Goal: Transaction & Acquisition: Purchase product/service

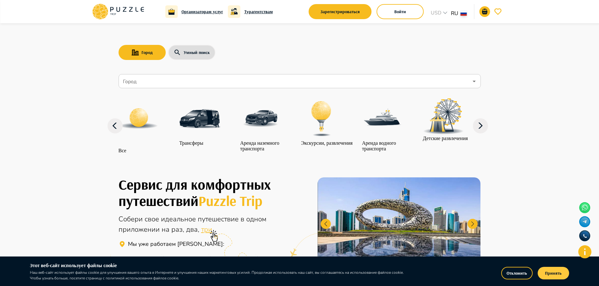
click at [546, 274] on button "Принять" at bounding box center [553, 273] width 31 height 13
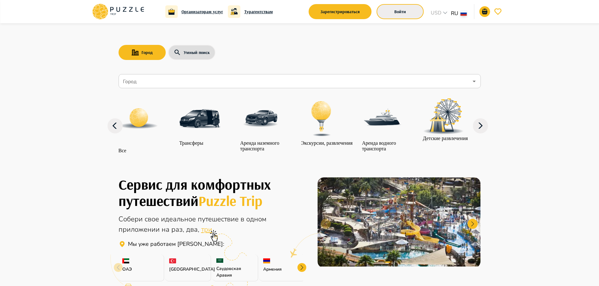
click at [414, 12] on button "Войти" at bounding box center [400, 11] width 47 height 15
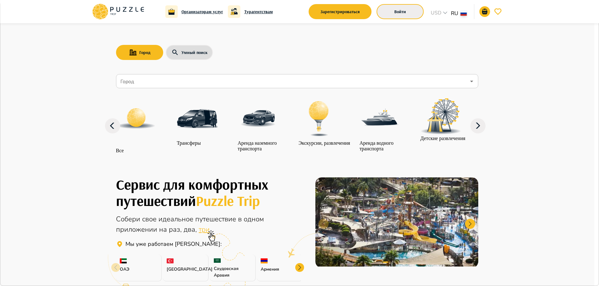
type input "**********"
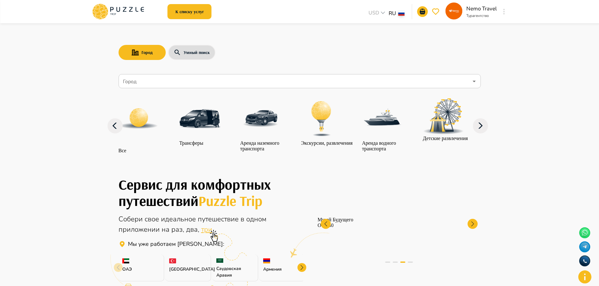
scroll to position [94, 0]
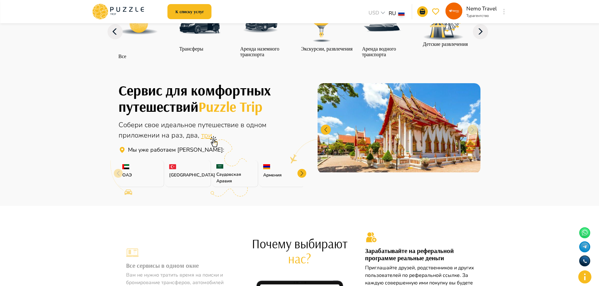
click at [303, 178] on div at bounding box center [301, 173] width 9 height 9
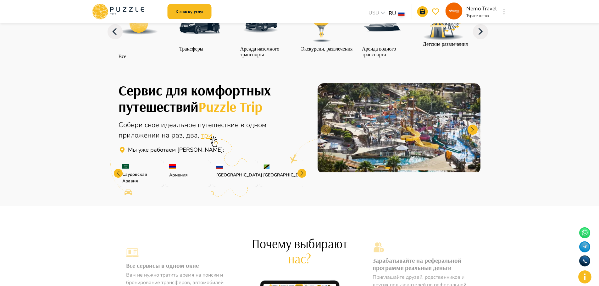
click at [303, 178] on div at bounding box center [301, 173] width 9 height 9
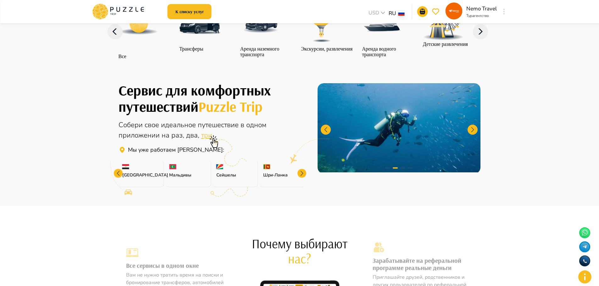
click at [303, 178] on div at bounding box center [301, 173] width 9 height 9
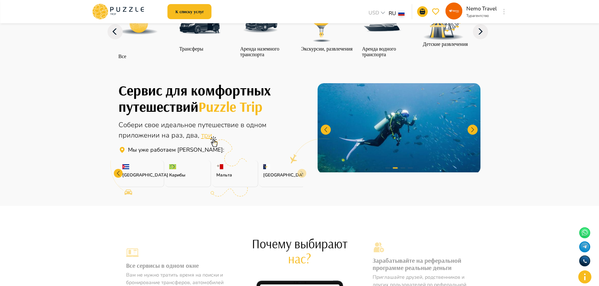
click at [303, 188] on div "Сервис для комфортных путешествий Puzzle Trip Собери свое идеальное путешествие…" at bounding box center [299, 128] width 377 height 119
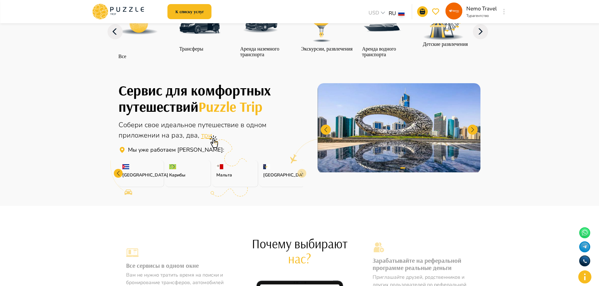
click at [303, 188] on div "Сервис для комфортных путешествий Puzzle Trip Собери свое идеальное путешествие…" at bounding box center [299, 128] width 377 height 119
click at [316, 189] on div "Сервис для комфортных путешествий Puzzle Trip Собери свое идеальное путешествие…" at bounding box center [299, 128] width 377 height 119
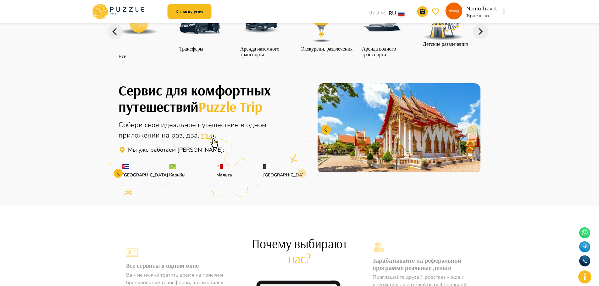
click at [119, 178] on div at bounding box center [118, 173] width 9 height 9
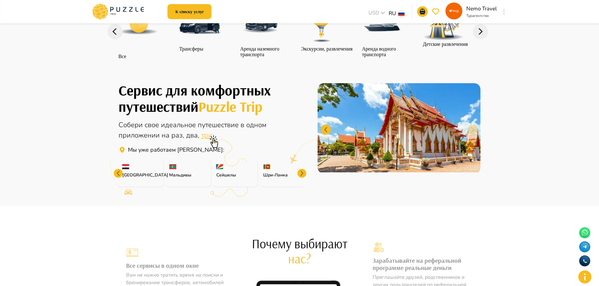
click at [119, 178] on div at bounding box center [118, 173] width 9 height 9
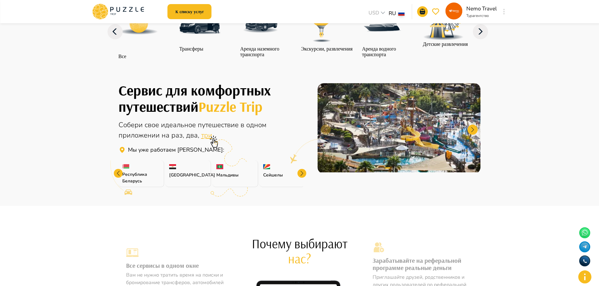
click at [119, 178] on div at bounding box center [118, 173] width 9 height 9
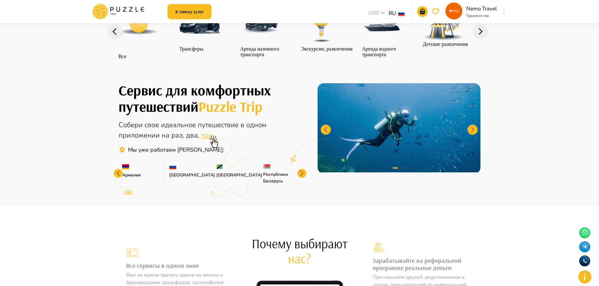
click at [116, 178] on div at bounding box center [118, 173] width 9 height 9
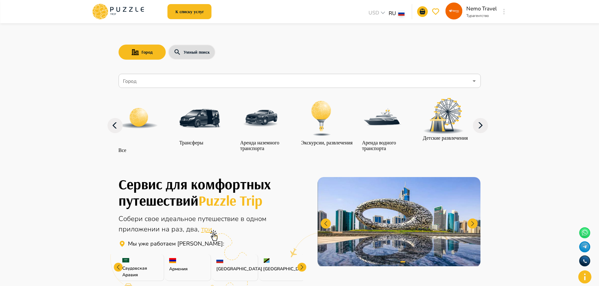
scroll to position [0, 0]
click at [205, 122] on img "category-get_transfer" at bounding box center [199, 118] width 41 height 41
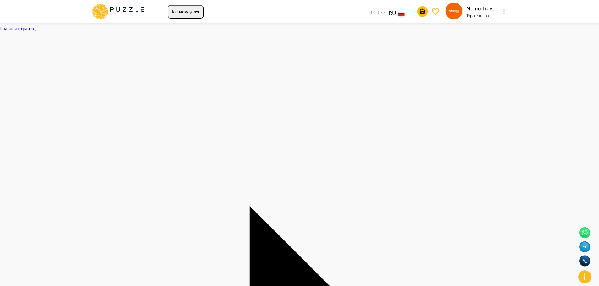
type textarea "*"
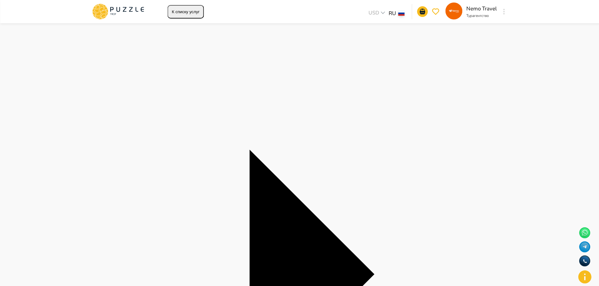
scroll to position [94, 0]
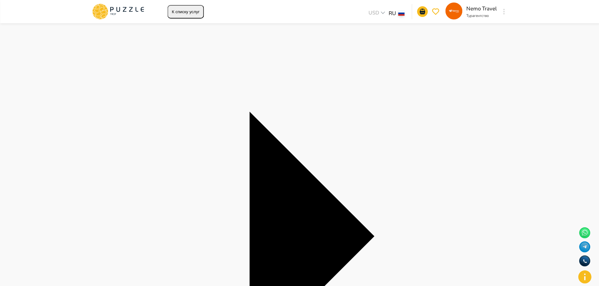
type input "**********"
type textarea "*"
type input "**********"
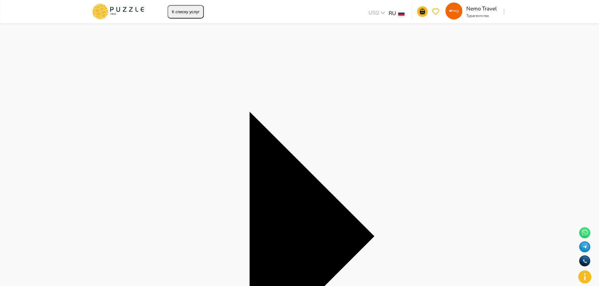
type textarea "*"
type input "**********"
type textarea "*"
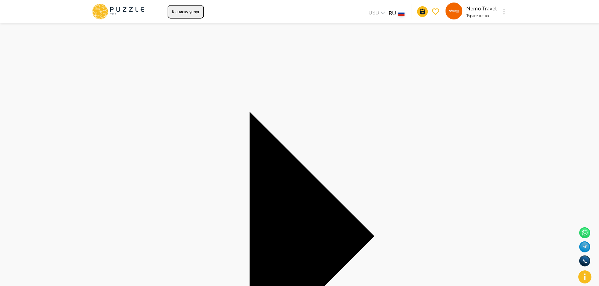
type input "*"
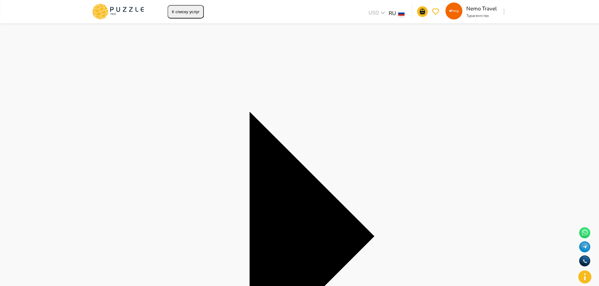
type textarea "*"
type input "**********"
type textarea "*"
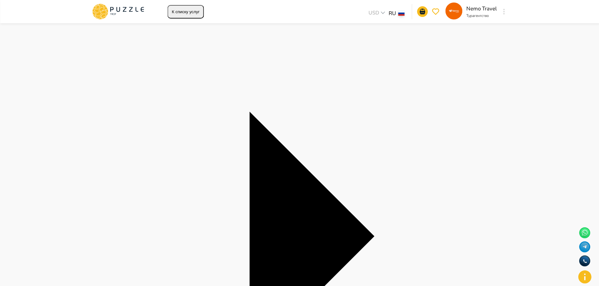
type input "***"
type textarea "*"
type input "*"
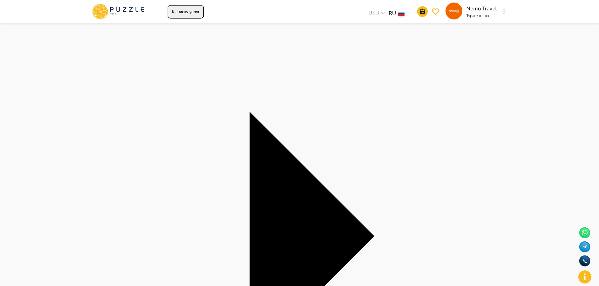
type textarea "*"
type input "**********"
type textarea "*"
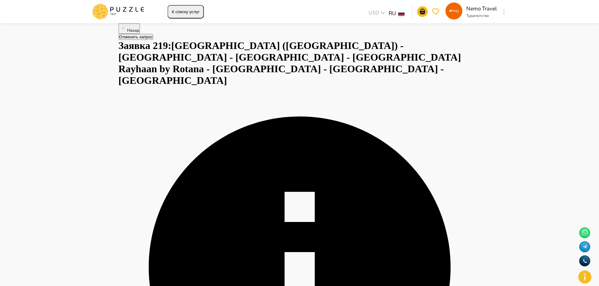
click at [198, 136] on img at bounding box center [299, 143] width 599 height 286
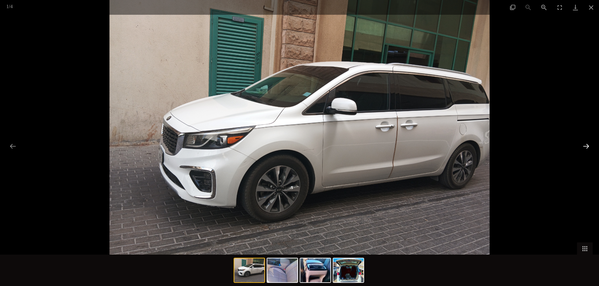
click at [582, 145] on button "Next slide" at bounding box center [586, 146] width 13 height 12
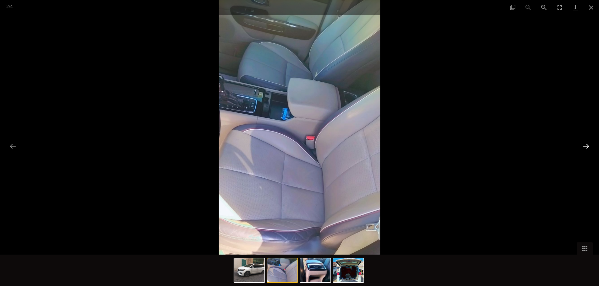
click at [582, 145] on button "Next slide" at bounding box center [586, 146] width 13 height 12
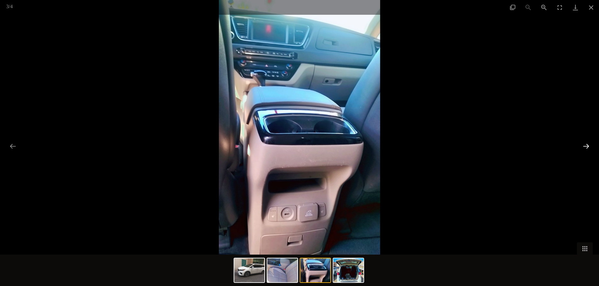
click at [582, 145] on button "Next slide" at bounding box center [586, 146] width 13 height 12
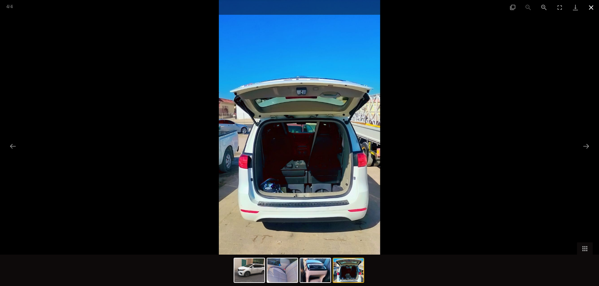
click at [586, 8] on button "Close gallery" at bounding box center [591, 7] width 16 height 15
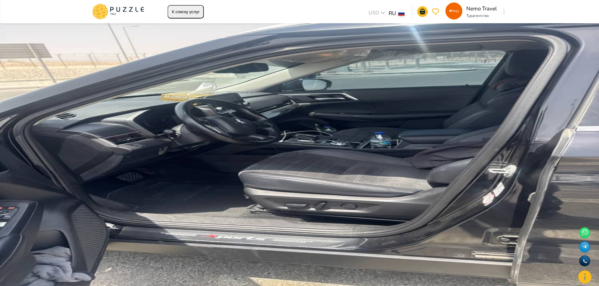
click at [430, 133] on img at bounding box center [299, 143] width 599 height 286
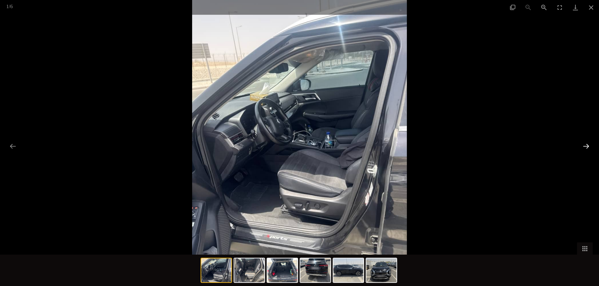
click at [585, 146] on button "Next slide" at bounding box center [586, 146] width 13 height 12
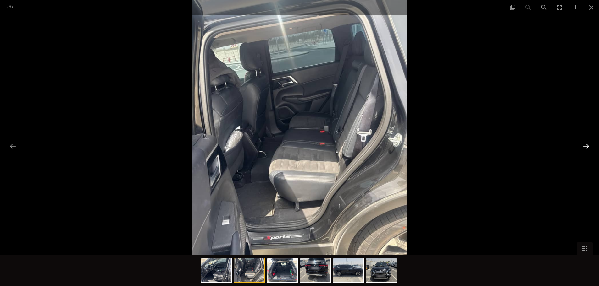
click at [585, 146] on button "Next slide" at bounding box center [586, 146] width 13 height 12
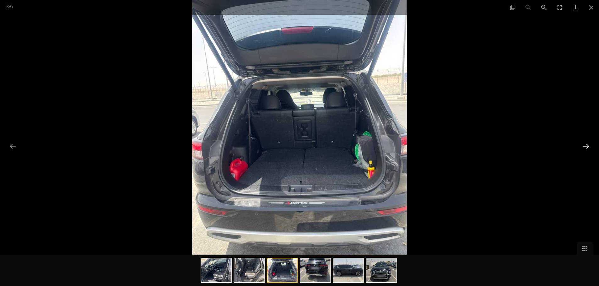
click at [585, 146] on button "Next slide" at bounding box center [586, 146] width 13 height 12
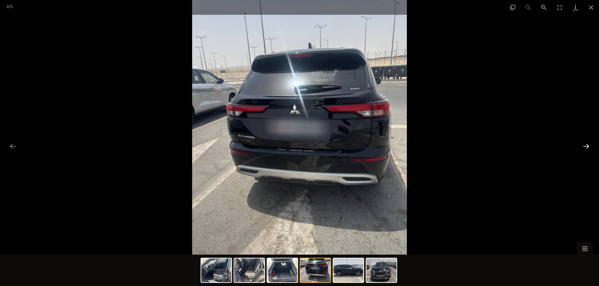
click at [585, 146] on button "Next slide" at bounding box center [586, 146] width 13 height 12
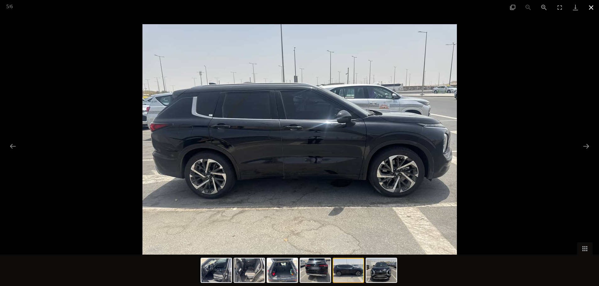
click at [590, 8] on button "Close gallery" at bounding box center [591, 7] width 16 height 15
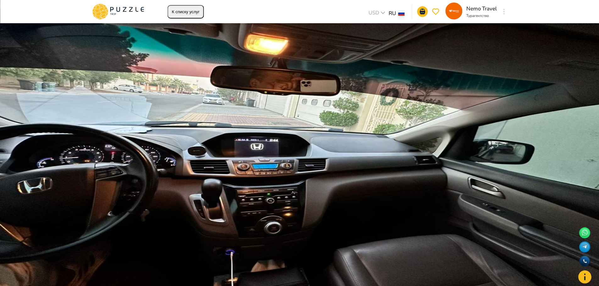
click at [451, 117] on icon at bounding box center [300, 268] width 302 height 302
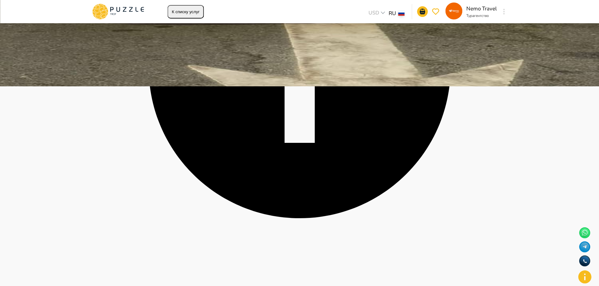
scroll to position [162, 0]
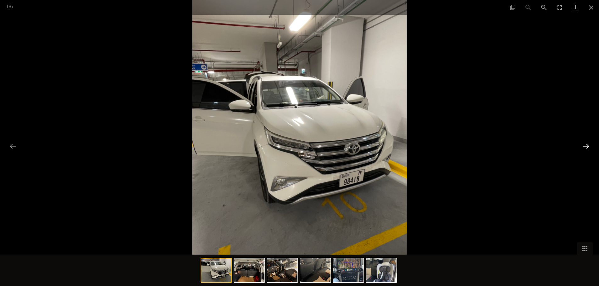
click at [586, 143] on button "Next slide" at bounding box center [586, 146] width 13 height 12
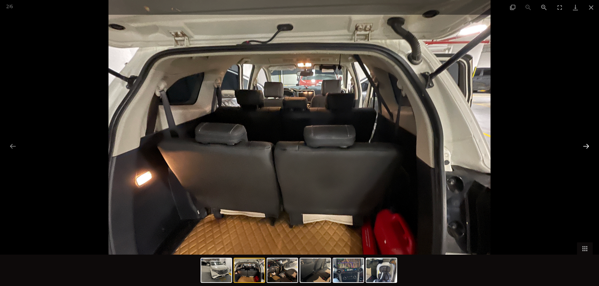
click at [586, 143] on button "Next slide" at bounding box center [586, 146] width 13 height 12
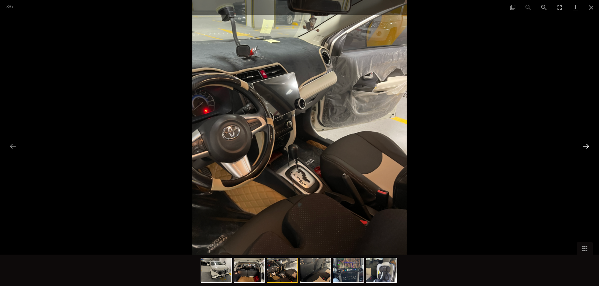
click at [586, 143] on button "Next slide" at bounding box center [586, 146] width 13 height 12
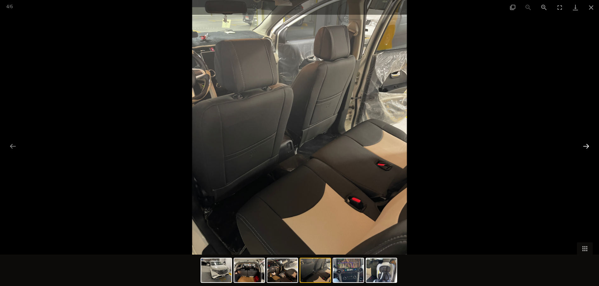
click at [586, 143] on button "Next slide" at bounding box center [586, 146] width 13 height 12
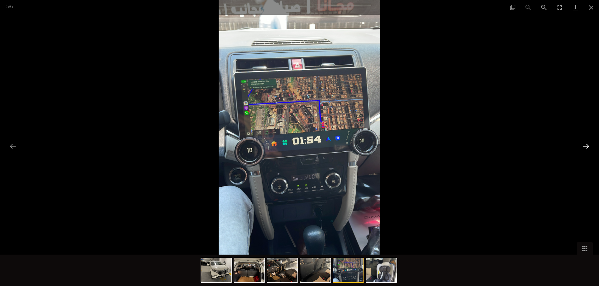
click at [586, 143] on button "Next slide" at bounding box center [586, 146] width 13 height 12
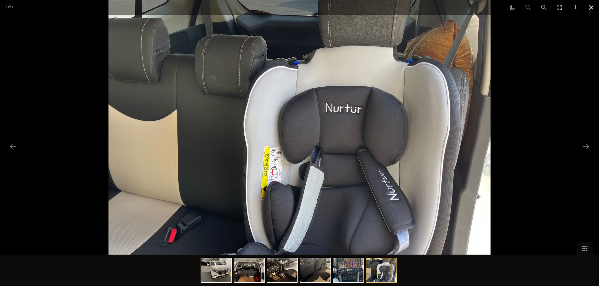
click at [589, 9] on button "Close gallery" at bounding box center [591, 7] width 16 height 15
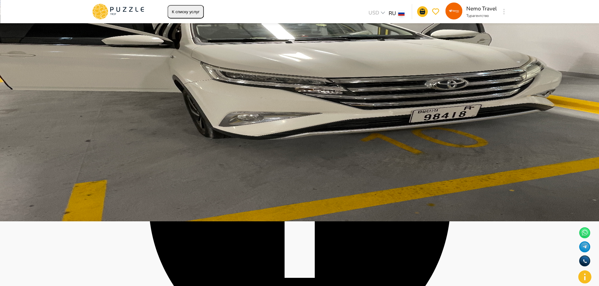
scroll to position [0, 0]
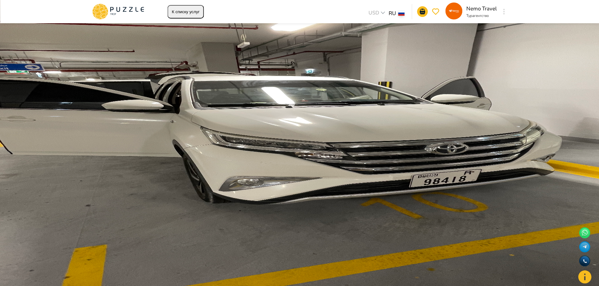
click at [153, 40] on button "Отменить запрос" at bounding box center [136, 37] width 35 height 6
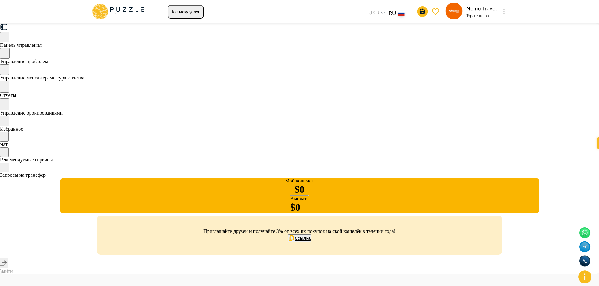
click at [115, 10] on icon at bounding box center [118, 11] width 53 height 16
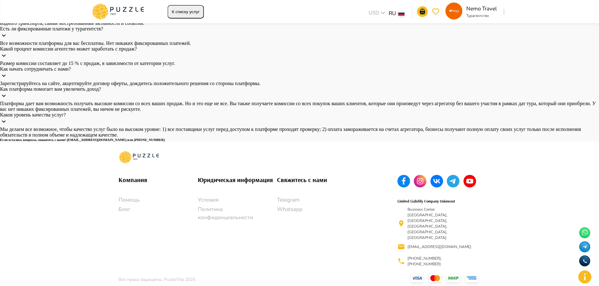
scroll to position [1509, 0]
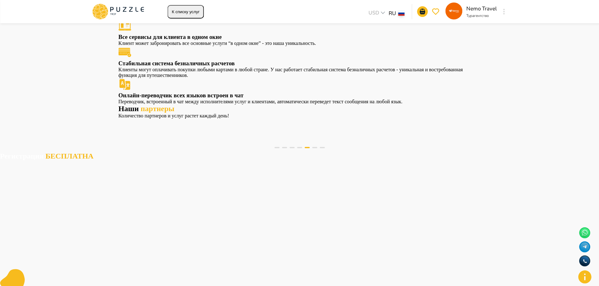
scroll to position [377, 0]
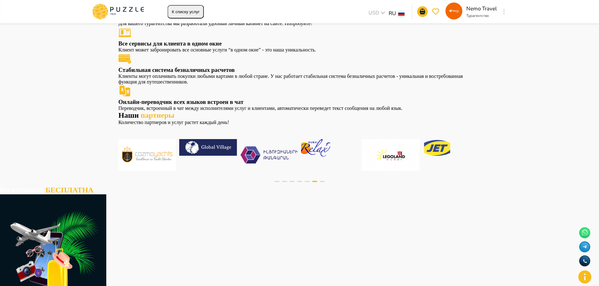
click at [195, 8] on button "К списку услуг" at bounding box center [186, 12] width 36 height 14
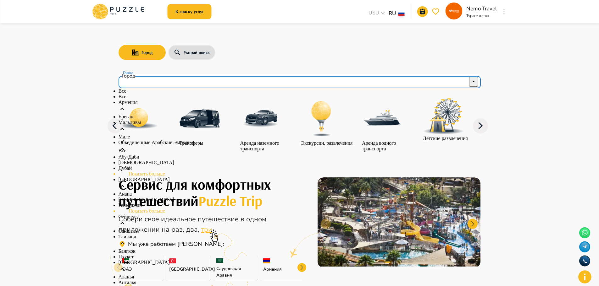
click at [191, 85] on input "Город" at bounding box center [295, 81] width 347 height 12
click at [183, 140] on li "Мале" at bounding box center [300, 137] width 362 height 6
type input "****"
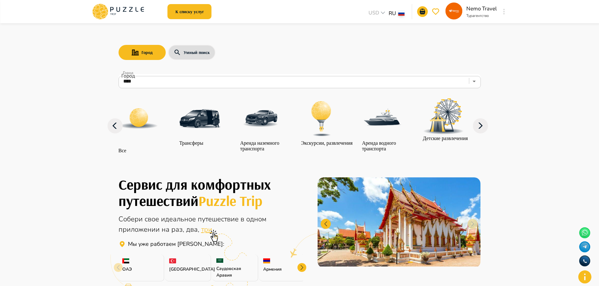
click at [326, 132] on img "category-activity" at bounding box center [321, 118] width 41 height 41
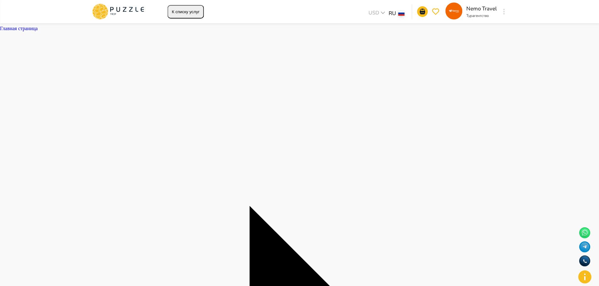
type input "**********"
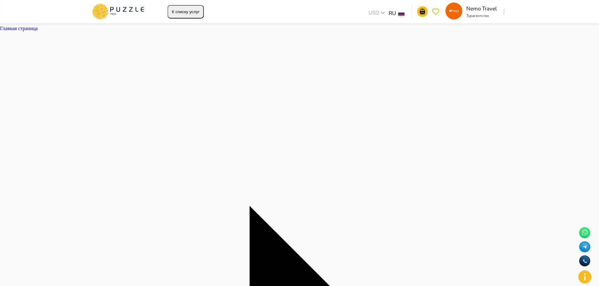
click at [113, 8] on icon at bounding box center [118, 11] width 53 height 16
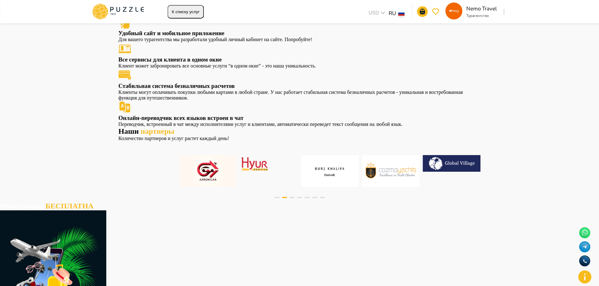
scroll to position [94, 0]
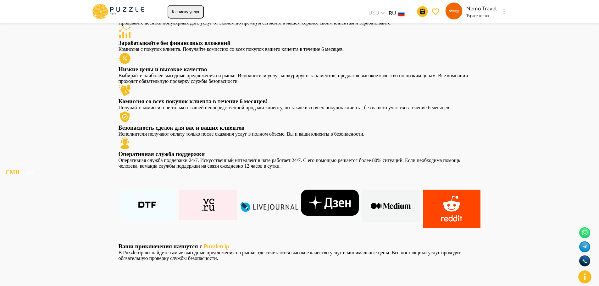
click at [192, 15] on button "К списку услуг" at bounding box center [186, 12] width 36 height 14
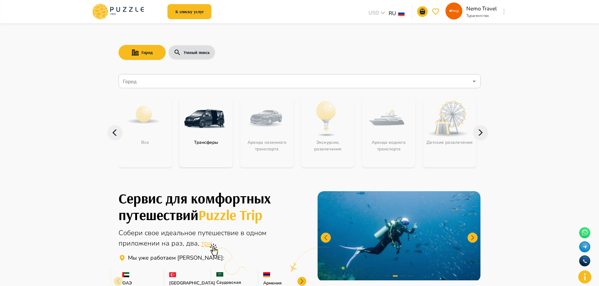
click at [479, 136] on icon at bounding box center [480, 132] width 15 height 15
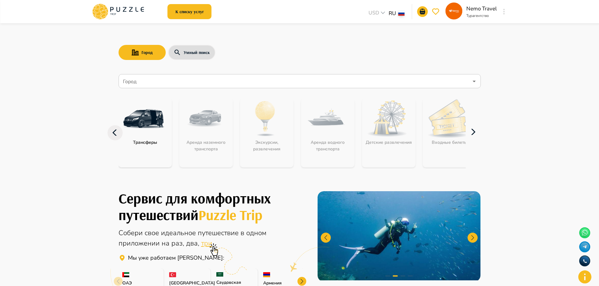
click at [479, 136] on icon at bounding box center [473, 132] width 15 height 15
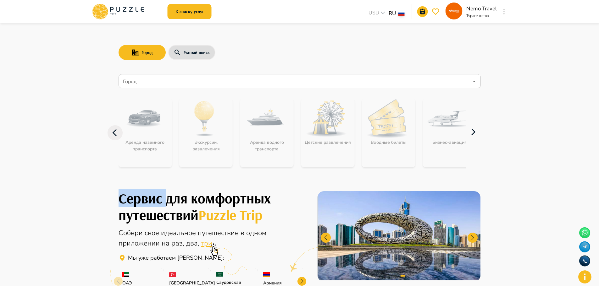
click at [479, 136] on icon at bounding box center [473, 132] width 15 height 15
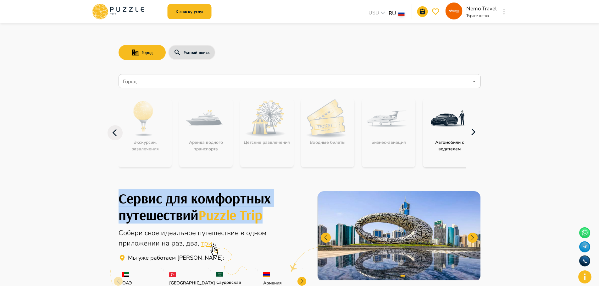
click at [479, 136] on icon at bounding box center [473, 132] width 15 height 15
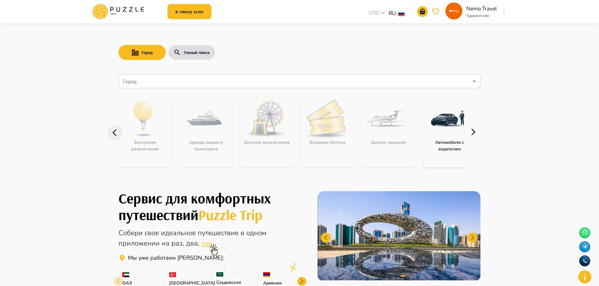
click at [481, 132] on icon at bounding box center [473, 132] width 15 height 15
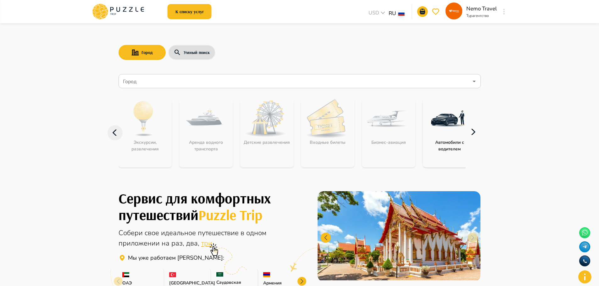
click at [481, 132] on icon at bounding box center [473, 132] width 15 height 15
click at [113, 128] on icon at bounding box center [115, 132] width 15 height 15
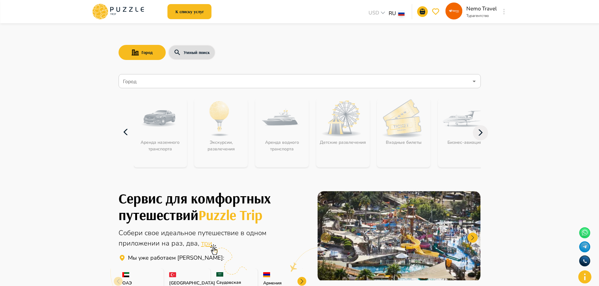
click at [119, 128] on icon at bounding box center [126, 132] width 15 height 15
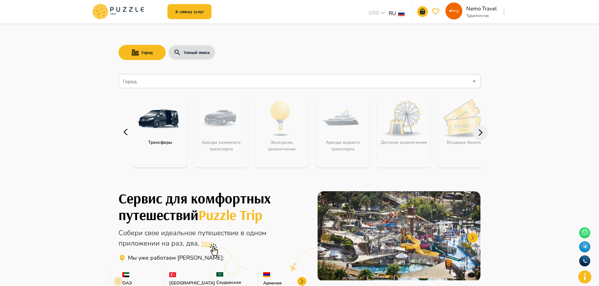
click at [119, 128] on icon at bounding box center [126, 132] width 15 height 15
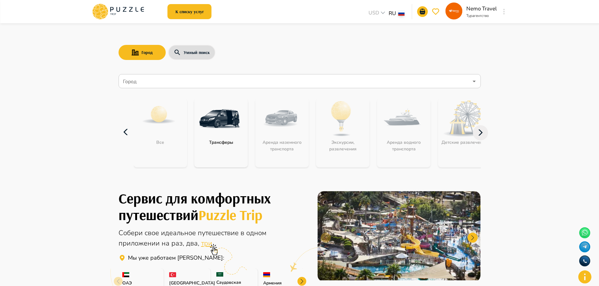
click at [119, 128] on icon at bounding box center [126, 132] width 15 height 15
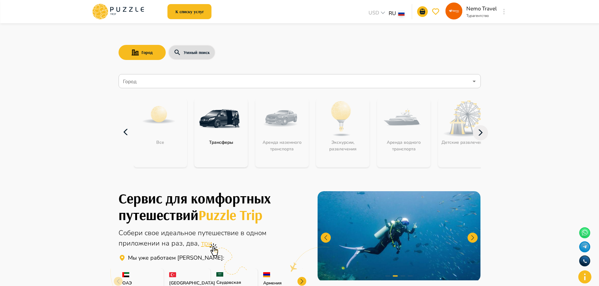
click at [194, 131] on div "category-get_transfer" at bounding box center [219, 118] width 50 height 41
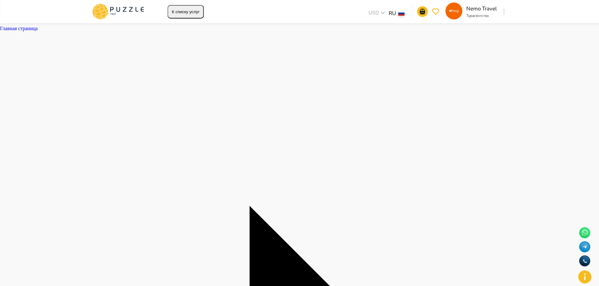
type textarea "*"
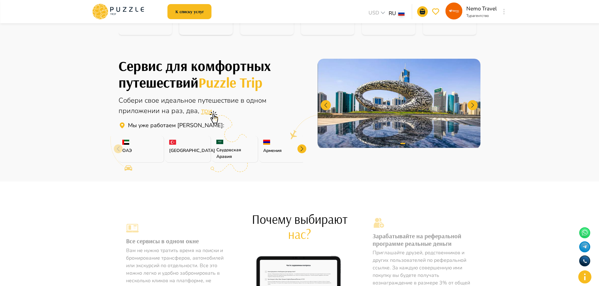
scroll to position [109, 0]
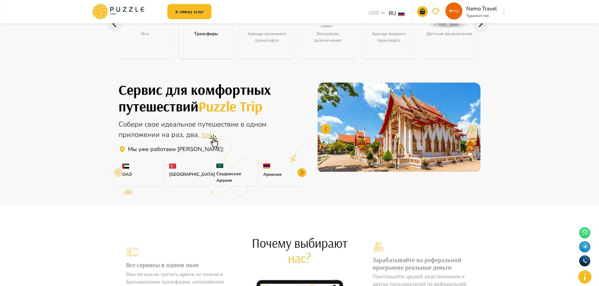
click at [302, 171] on div at bounding box center [301, 173] width 9 height 9
click at [186, 169] on div "Саудовская Аравия" at bounding box center [188, 173] width 46 height 27
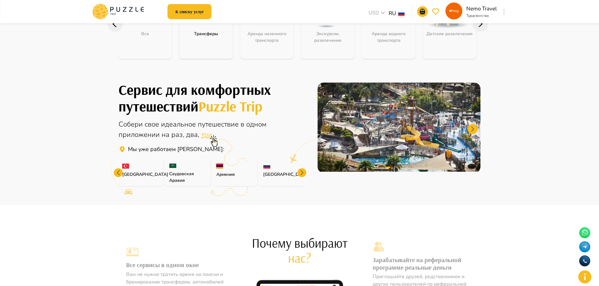
click at [118, 170] on div at bounding box center [118, 173] width 9 height 9
click at [118, 170] on icon at bounding box center [118, 178] width 29 height 36
click at [149, 167] on div "ОАЭ" at bounding box center [142, 173] width 46 height 27
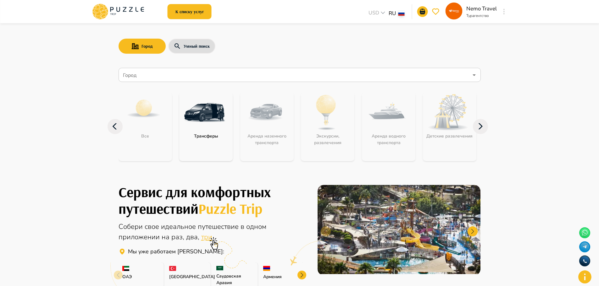
scroll to position [0, 0]
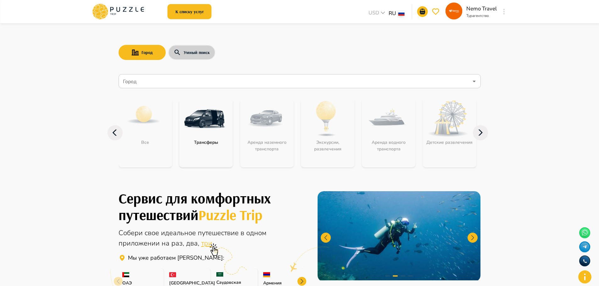
click at [200, 56] on button "Умный поиск" at bounding box center [191, 52] width 47 height 15
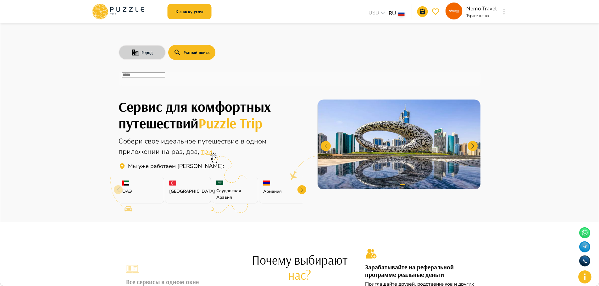
click at [136, 53] on icon "search-with-city" at bounding box center [135, 52] width 8 height 6
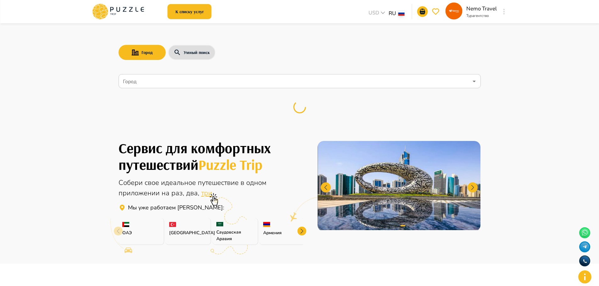
click at [195, 85] on input "Город" at bounding box center [295, 81] width 347 height 12
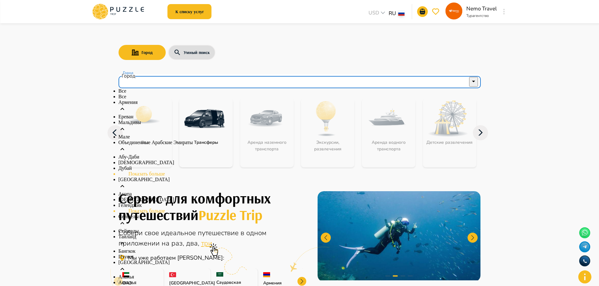
click at [154, 134] on li "Мальдивы" at bounding box center [300, 127] width 362 height 14
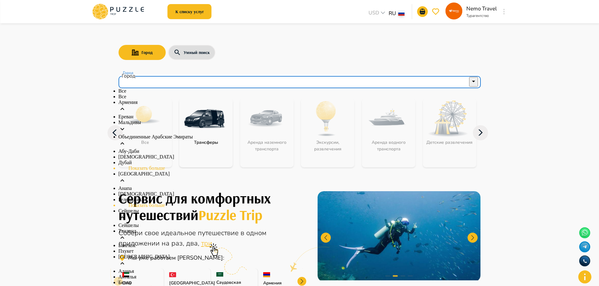
click at [156, 149] on li "Объединенные Арабские Эмираты" at bounding box center [300, 141] width 362 height 14
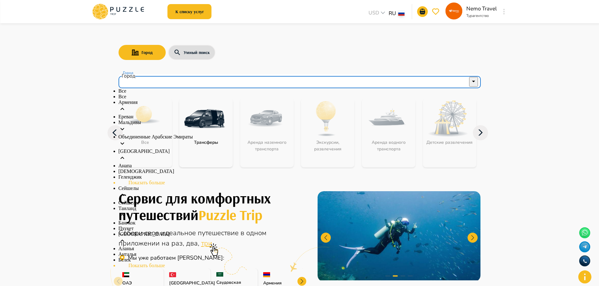
click at [156, 134] on div "Мальдивы" at bounding box center [300, 127] width 362 height 14
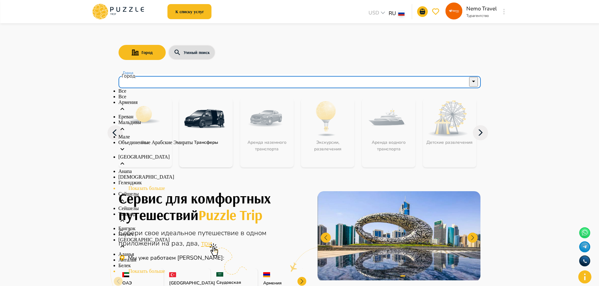
click at [149, 140] on li "Мале" at bounding box center [300, 137] width 362 height 6
type input "****"
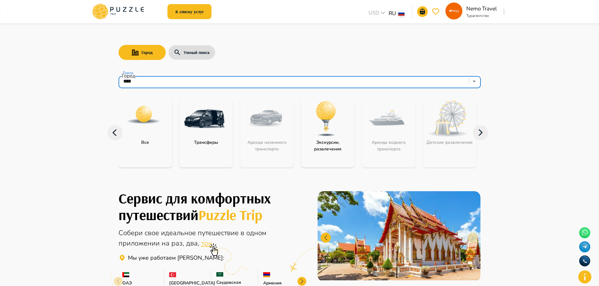
click at [210, 122] on img "category-get_transfer" at bounding box center [204, 118] width 41 height 41
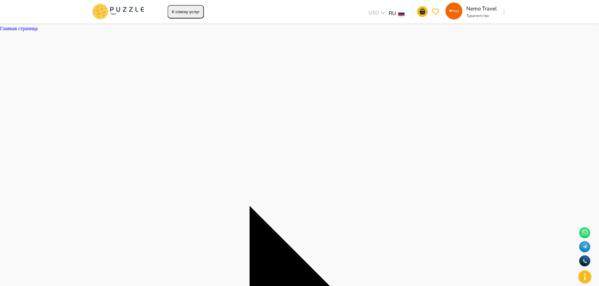
type textarea "*"
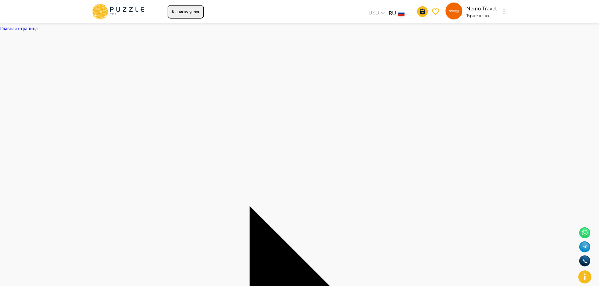
type input "**********"
type textarea "*"
type input "*"
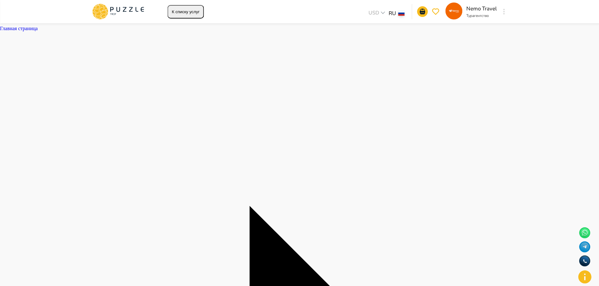
type textarea "*"
type input "****"
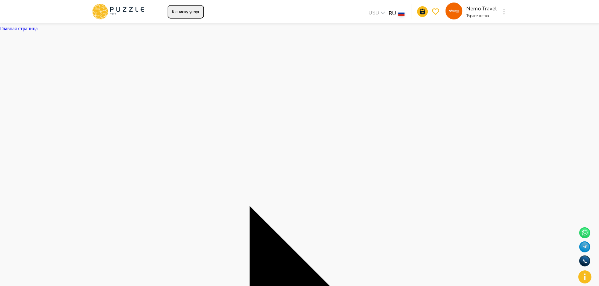
type textarea "*"
type input "**********"
drag, startPoint x: 358, startPoint y: 241, endPoint x: 393, endPoint y: 257, distance: 38.7
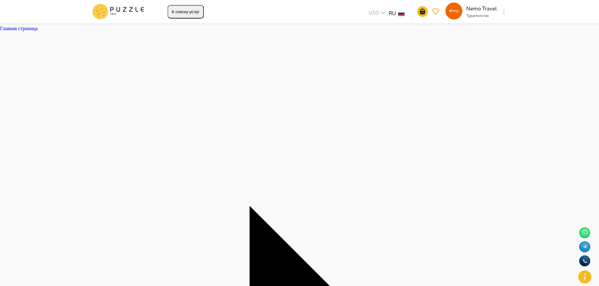
scroll to position [94, 0]
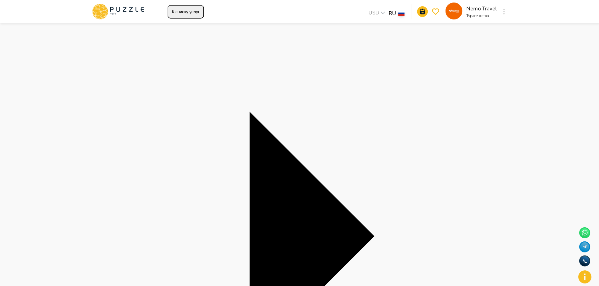
type textarea "*"
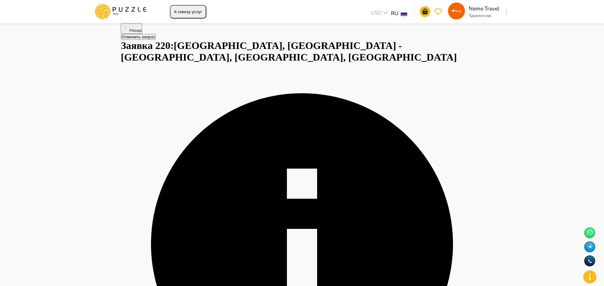
click at [375, 93] on icon at bounding box center [302, 244] width 302 height 302
click at [142, 34] on button "Назад" at bounding box center [131, 28] width 21 height 11
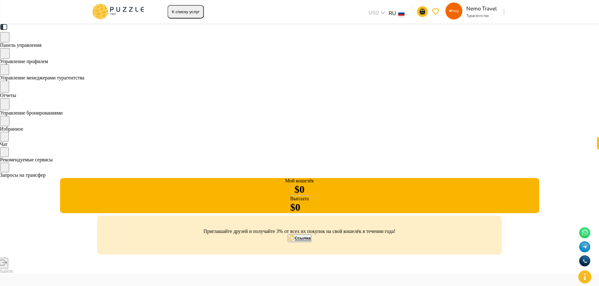
click at [113, 10] on icon at bounding box center [118, 11] width 53 height 16
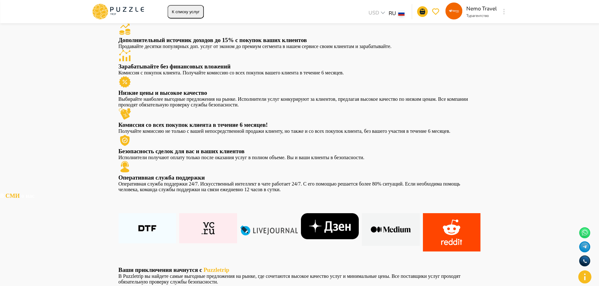
scroll to position [189, 0]
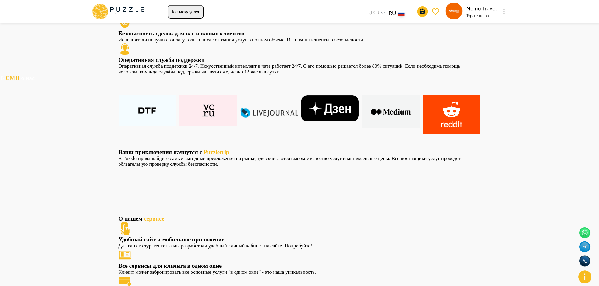
click at [198, 11] on button "К списку услуг" at bounding box center [186, 12] width 36 height 14
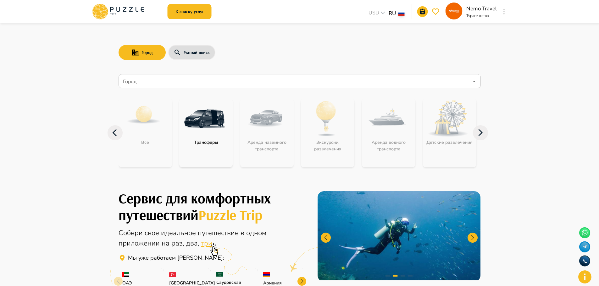
click at [184, 78] on input "Город" at bounding box center [295, 81] width 347 height 12
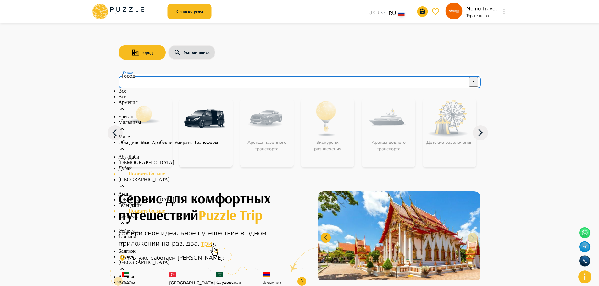
scroll to position [94, 0]
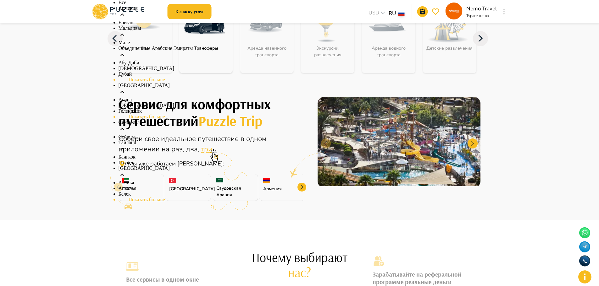
click at [157, 197] on li "Показать больше" at bounding box center [300, 200] width 362 height 6
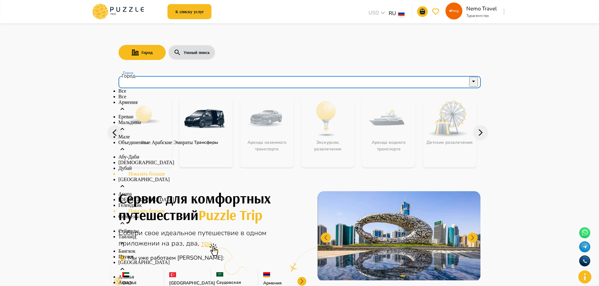
scroll to position [47, 0]
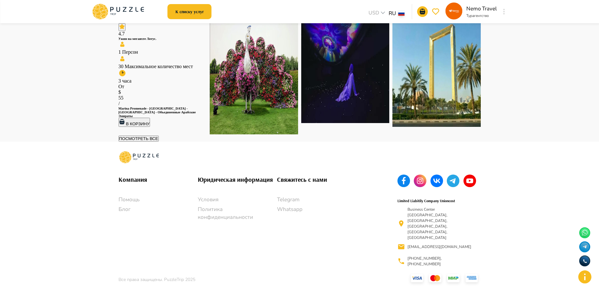
scroll to position [1713, 0]
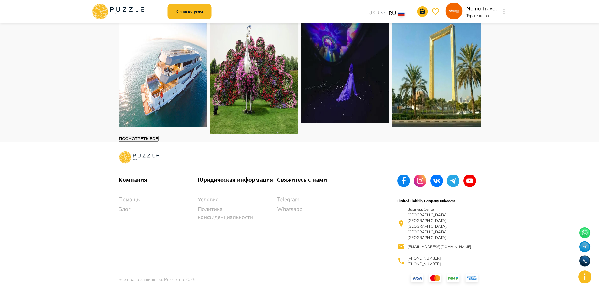
click at [217, 204] on p "Условия" at bounding box center [237, 200] width 79 height 8
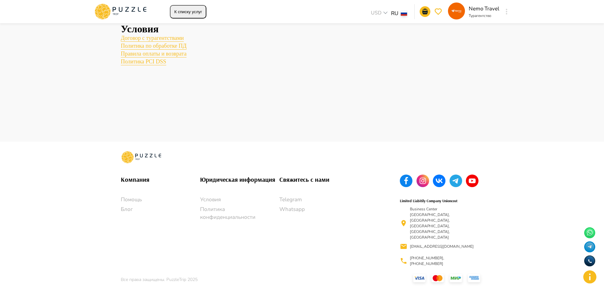
click at [217, 204] on p "Условия" at bounding box center [239, 200] width 79 height 8
click at [125, 13] on icon at bounding box center [120, 11] width 53 height 16
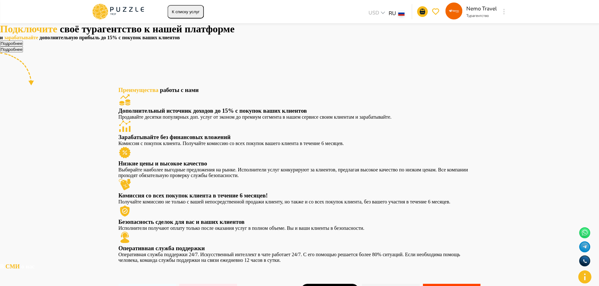
click at [129, 3] on div "К списку услуг USD *** RU ** Nemo Travel Турагентство" at bounding box center [300, 12] width 416 height 18
click at [126, 14] on icon at bounding box center [118, 11] width 53 height 16
click at [199, 11] on button "К списку услуг" at bounding box center [186, 12] width 36 height 14
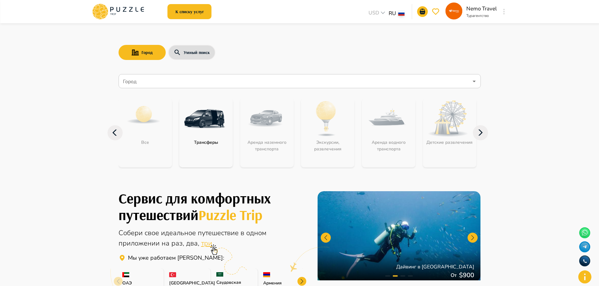
click at [483, 136] on icon at bounding box center [480, 132] width 15 height 15
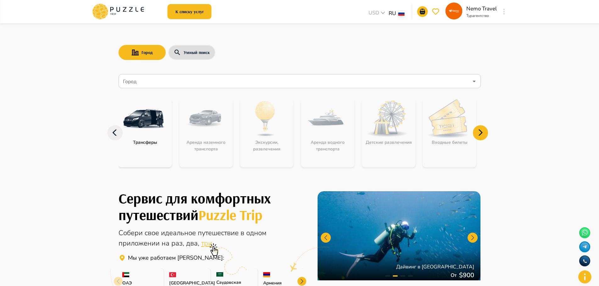
click at [483, 136] on icon at bounding box center [480, 132] width 15 height 15
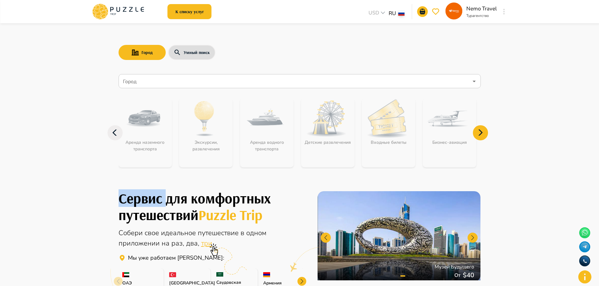
click at [483, 136] on icon at bounding box center [480, 132] width 15 height 15
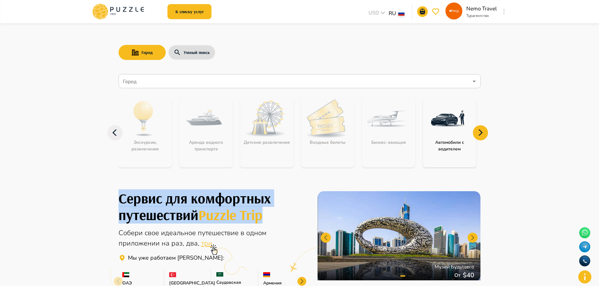
click at [483, 136] on icon at bounding box center [480, 132] width 15 height 15
click at [399, 137] on div "Бизнес-авиация" at bounding box center [388, 132] width 53 height 69
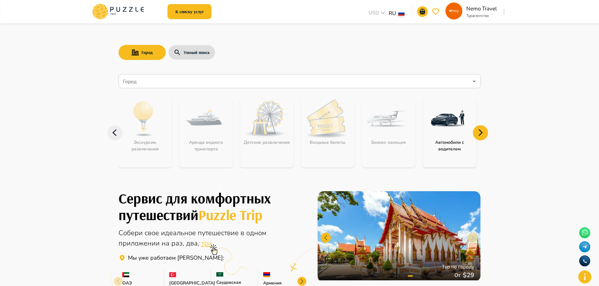
click at [353, 90] on nav "Город Город Все Трансферы Аренда наземного транспорта Экскурсии, развлечения Ар…" at bounding box center [300, 125] width 362 height 106
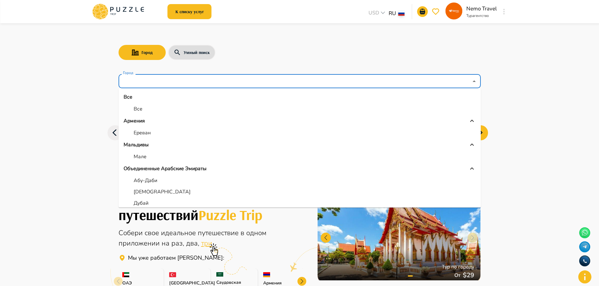
click at [361, 78] on input "Город" at bounding box center [295, 81] width 347 height 12
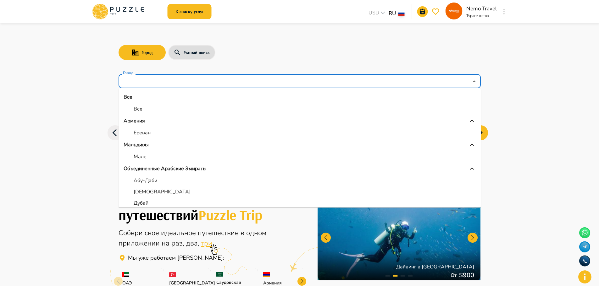
click at [149, 201] on li "Дубай" at bounding box center [300, 203] width 362 height 11
type input "*****"
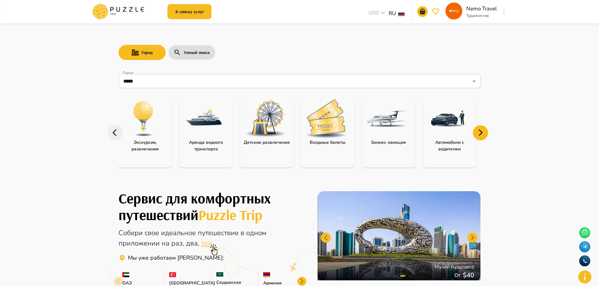
click at [377, 140] on p "Бизнес-авиация" at bounding box center [388, 142] width 41 height 7
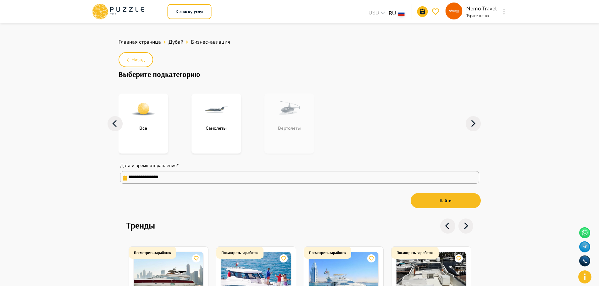
click at [242, 178] on input "**********" at bounding box center [299, 177] width 359 height 13
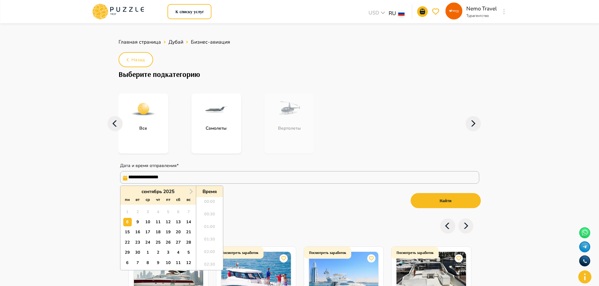
scroll to position [423, 0]
click at [193, 191] on button "Next Month" at bounding box center [191, 192] width 10 height 10
click at [166, 224] on div "10" at bounding box center [168, 222] width 8 height 8
type input "**********"
click at [166, 224] on div "10" at bounding box center [168, 222] width 8 height 8
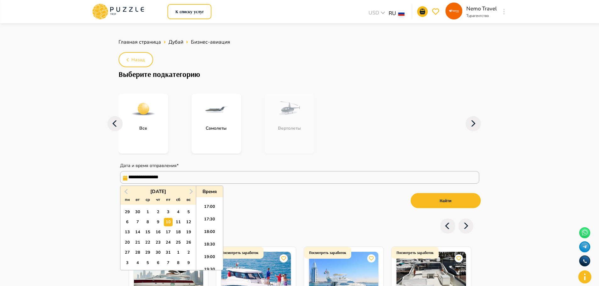
click at [279, 218] on nav "**********" at bounding box center [300, 150] width 362 height 138
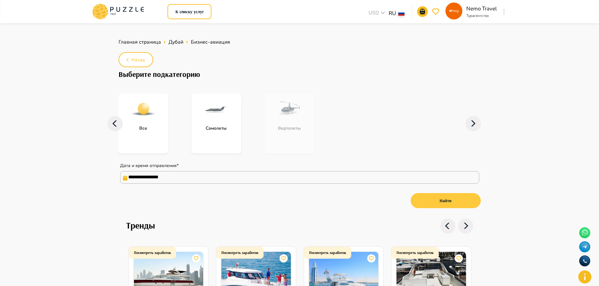
click at [447, 202] on button "Найти" at bounding box center [446, 200] width 70 height 15
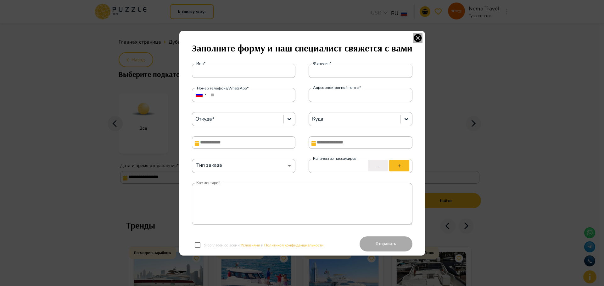
click at [419, 34] on icon "button" at bounding box center [417, 37] width 9 height 9
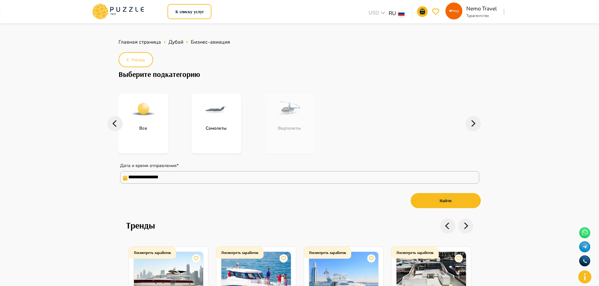
click at [155, 113] on img "subcategory-all" at bounding box center [143, 109] width 25 height 25
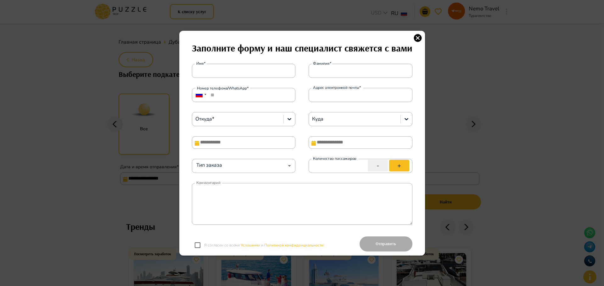
click at [417, 37] on icon "button" at bounding box center [418, 38] width 8 height 8
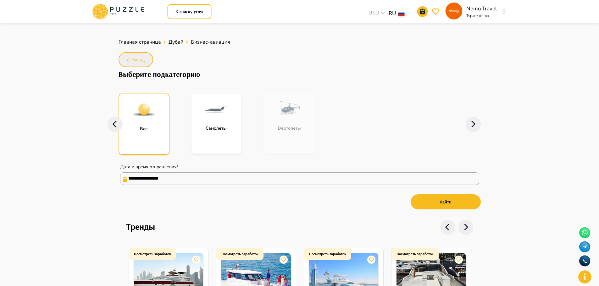
click at [145, 57] on button "Назад" at bounding box center [136, 59] width 35 height 15
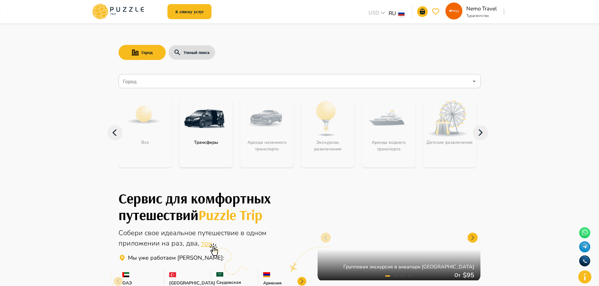
click at [109, 131] on icon at bounding box center [115, 132] width 15 height 15
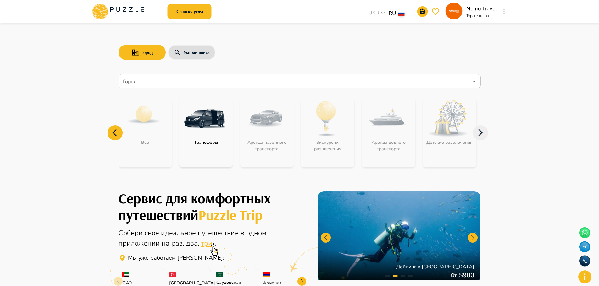
click at [114, 131] on icon at bounding box center [115, 132] width 15 height 15
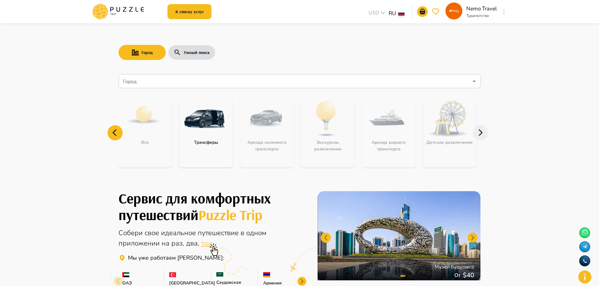
click at [177, 79] on input "Город" at bounding box center [295, 81] width 347 height 12
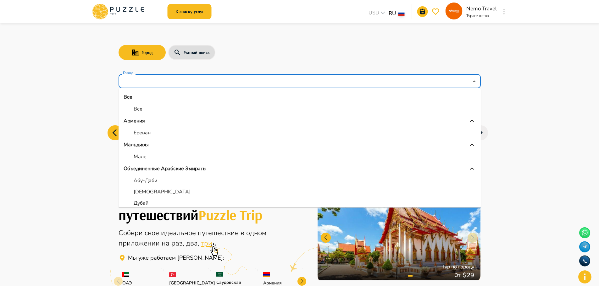
click at [155, 130] on li "Ереван" at bounding box center [300, 132] width 362 height 11
type input "******"
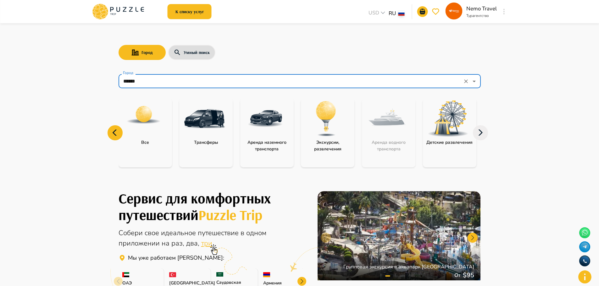
click at [320, 116] on img "category-activity" at bounding box center [326, 118] width 41 height 41
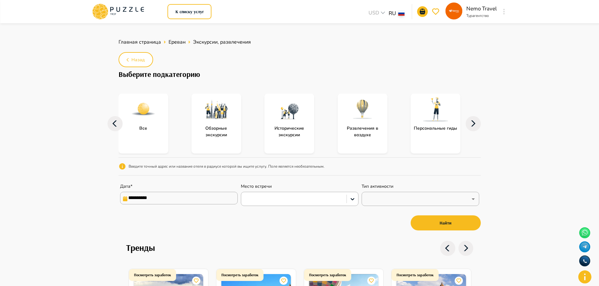
scroll to position [94, 0]
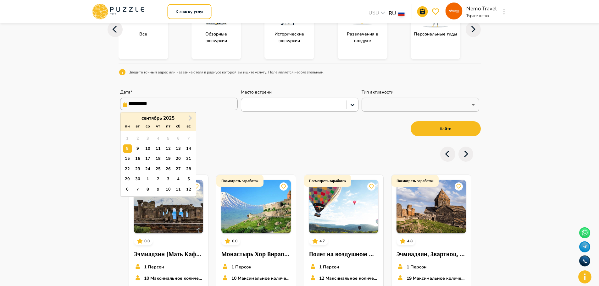
click at [219, 104] on input "**********" at bounding box center [179, 104] width 118 height 13
click at [179, 158] on div "20" at bounding box center [178, 159] width 8 height 8
type input "**********"
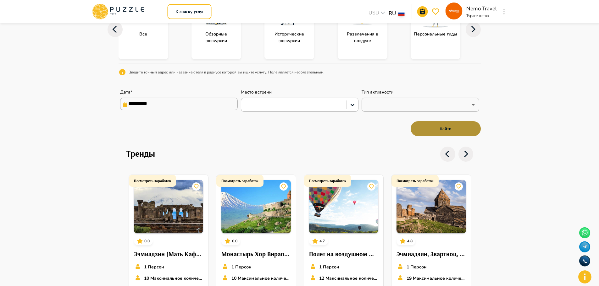
click at [467, 126] on button "Найти" at bounding box center [446, 128] width 70 height 15
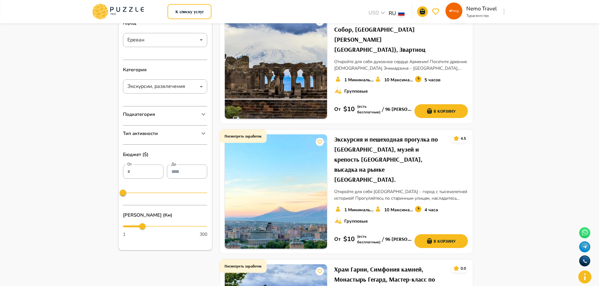
scroll to position [189, 0]
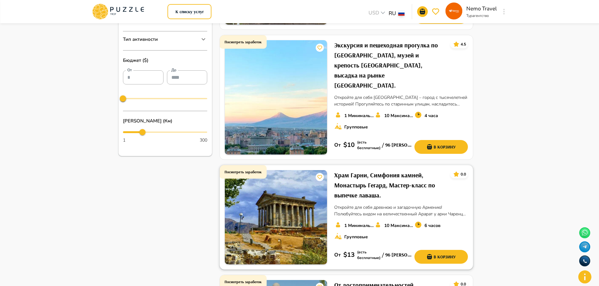
click at [392, 251] on h6 "/ 96 Nalbandyan poxoc, Yerevan, Армения" at bounding box center [397, 255] width 34 height 8
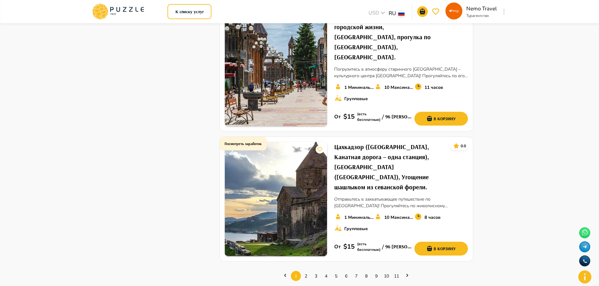
scroll to position [849, 0]
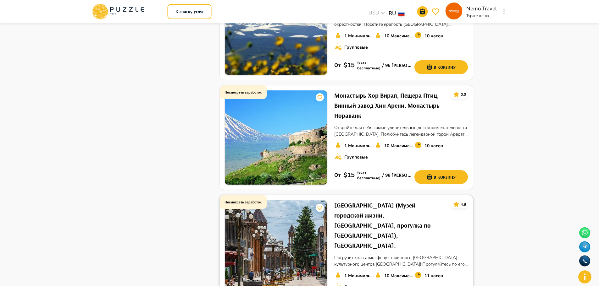
click at [252, 199] on h6 "Посмотреть заработок" at bounding box center [243, 202] width 37 height 6
click at [372, 201] on h6 "Гюмри (Музей городской жизни, Черная крепость, прогулка по старым улицам), Хари…" at bounding box center [389, 226] width 111 height 50
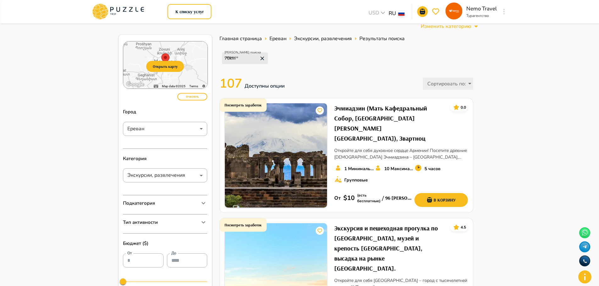
scroll to position [0, 0]
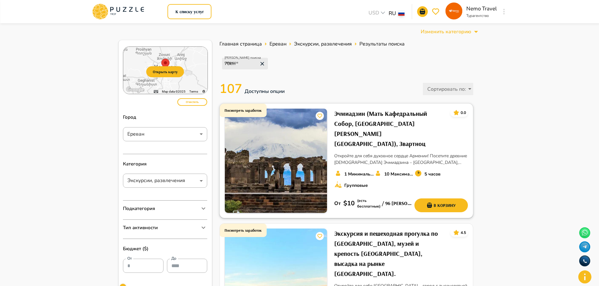
click at [237, 107] on div "Посмотреть заработок" at bounding box center [242, 111] width 47 height 14
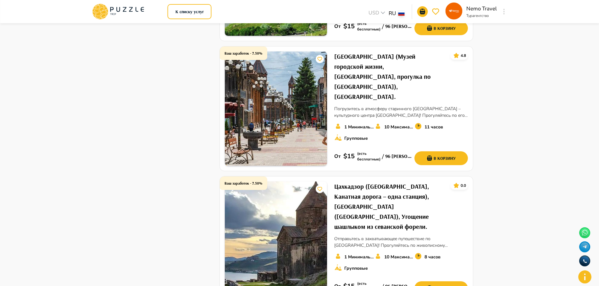
scroll to position [1057, 0]
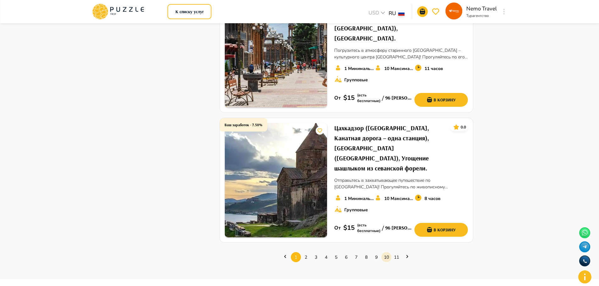
click at [384, 253] on link "10" at bounding box center [386, 258] width 10 height 10
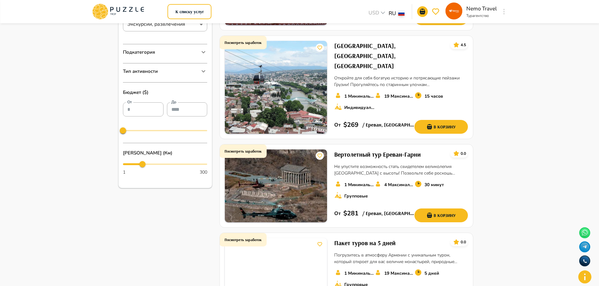
scroll to position [189, 0]
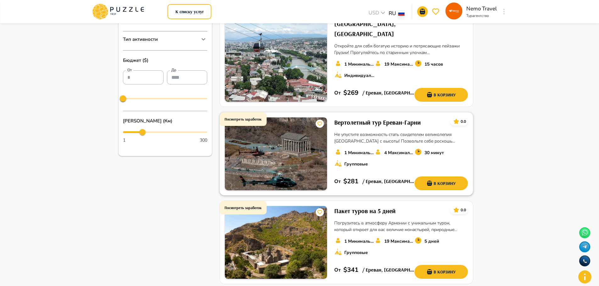
click at [264, 113] on div "Посмотреть заработок" at bounding box center [242, 120] width 47 height 14
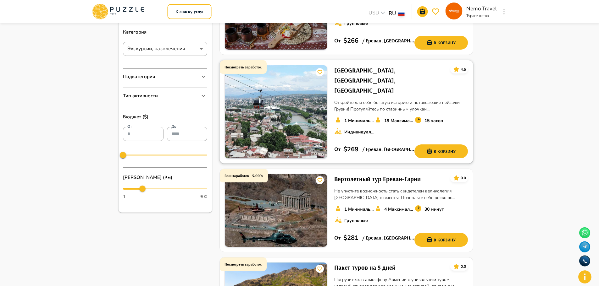
scroll to position [94, 0]
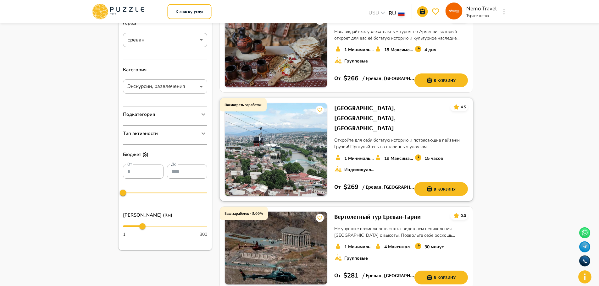
click at [249, 108] on h6 "Посмотреть заработок" at bounding box center [243, 105] width 37 height 6
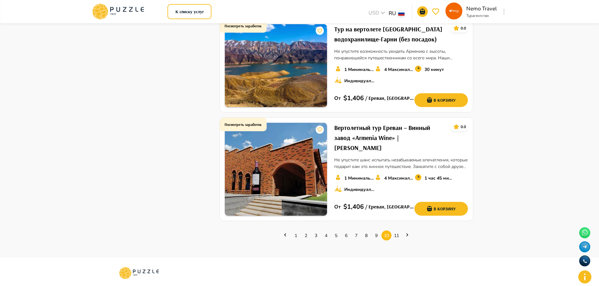
scroll to position [849, 0]
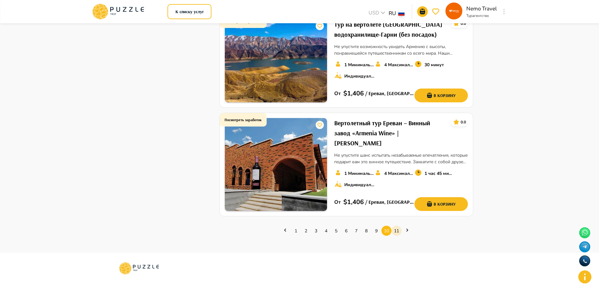
click at [395, 226] on link "11" at bounding box center [397, 231] width 10 height 10
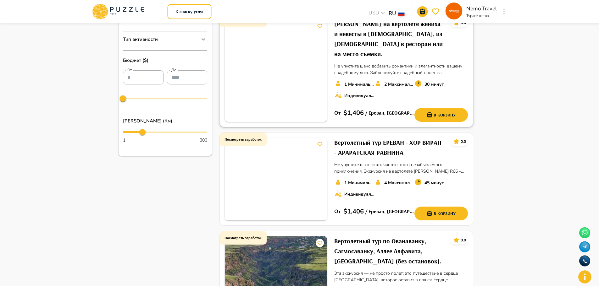
scroll to position [94, 0]
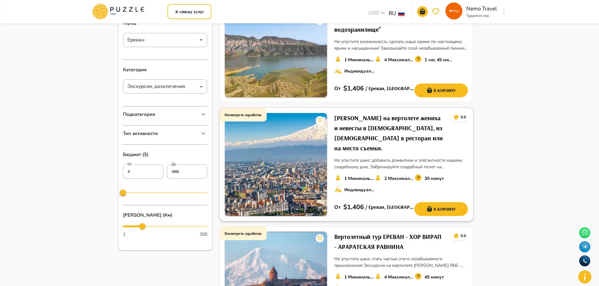
click at [233, 118] on h6 "Посмотреть заработок" at bounding box center [243, 115] width 37 height 6
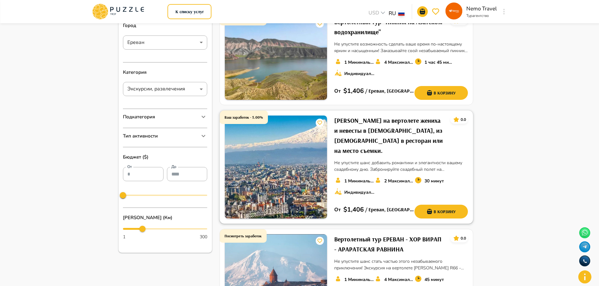
scroll to position [0, 0]
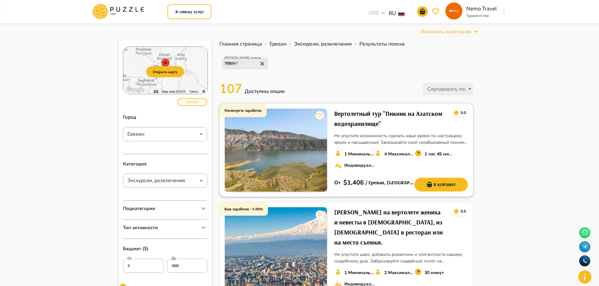
click at [238, 107] on div "Посмотреть заработок" at bounding box center [242, 111] width 47 height 14
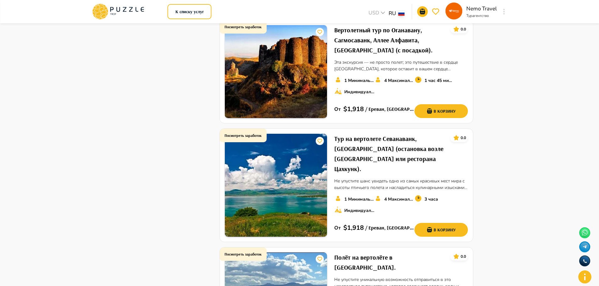
scroll to position [697, 0]
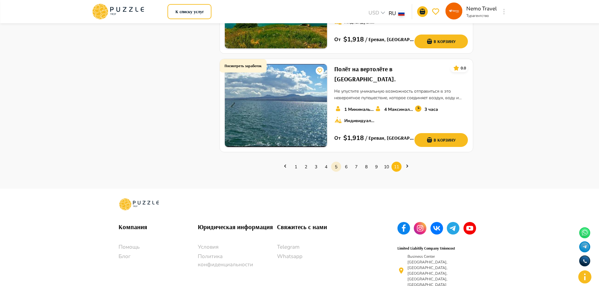
click at [335, 162] on link "5" at bounding box center [336, 167] width 10 height 10
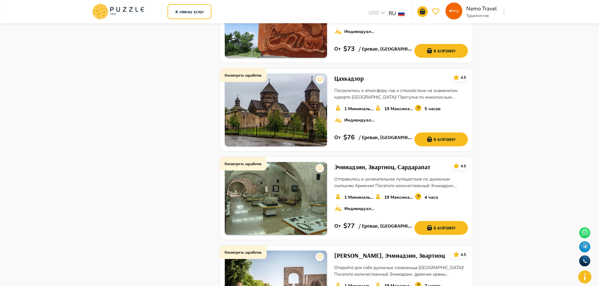
scroll to position [377, 0]
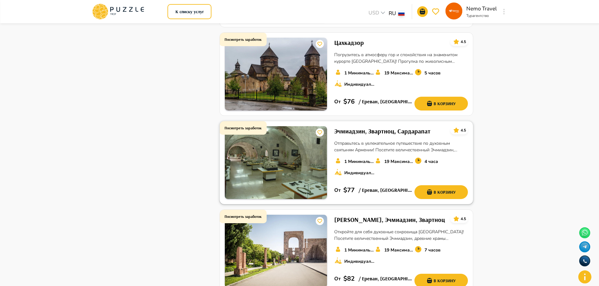
click at [252, 125] on h6 "Посмотреть заработок" at bounding box center [243, 128] width 37 height 6
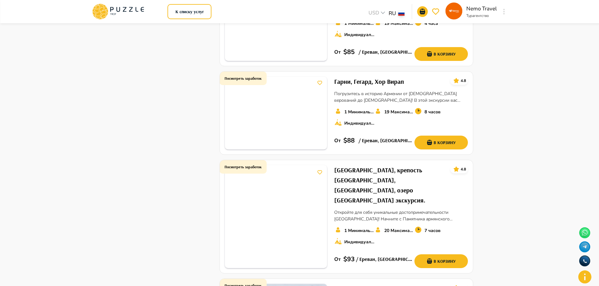
scroll to position [660, 0]
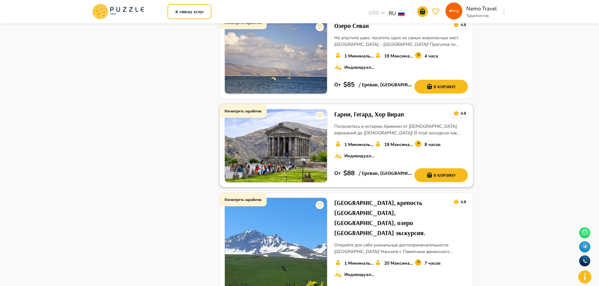
click at [369, 114] on h6 "Гарни, Гегард, Хор Вирап" at bounding box center [369, 114] width 70 height 10
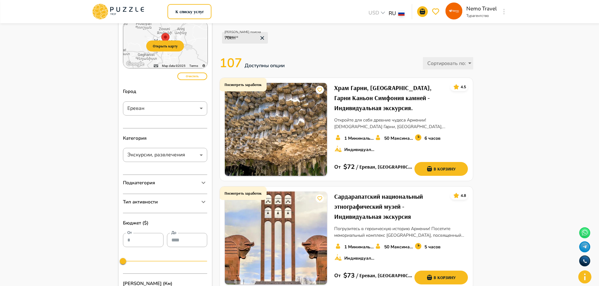
scroll to position [0, 0]
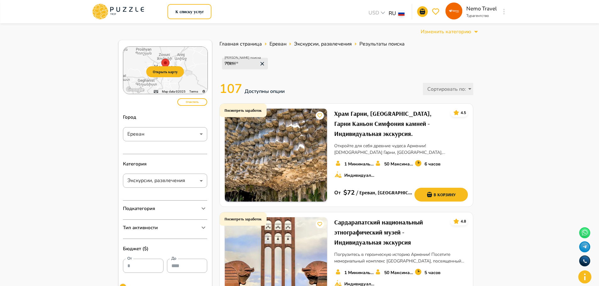
click at [114, 12] on icon at bounding box center [118, 11] width 53 height 16
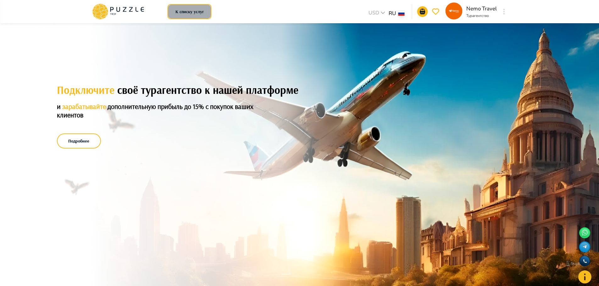
click at [189, 14] on button "К списку услуг" at bounding box center [190, 11] width 44 height 15
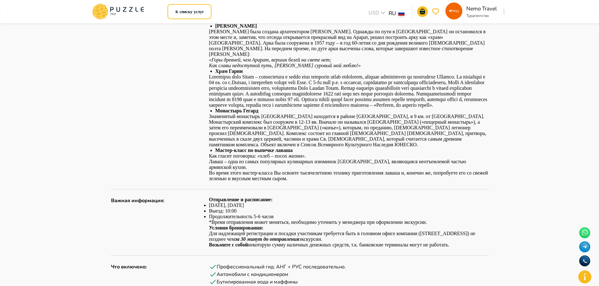
scroll to position [94, 0]
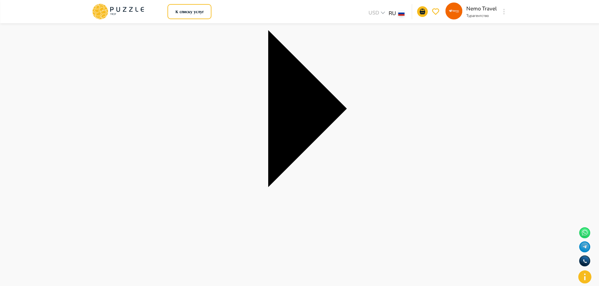
scroll to position [566, 0]
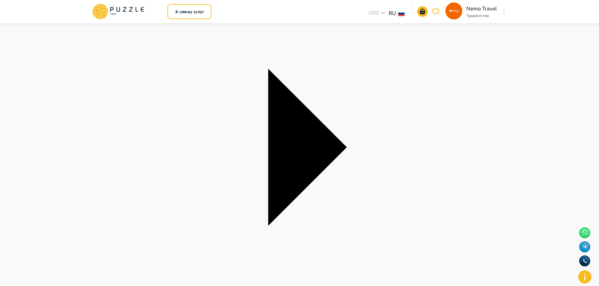
scroll to position [566, 0]
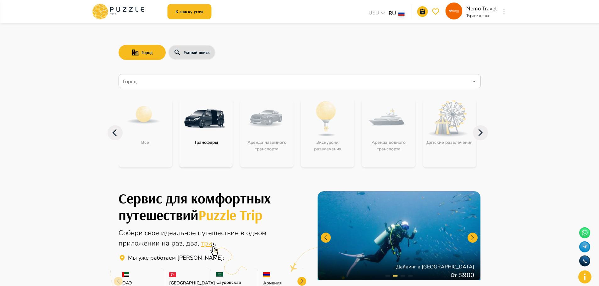
click at [155, 89] on nav "Город Город Все Трансферы Аренда наземного транспорта Экскурсии, развлечения Ар…" at bounding box center [300, 125] width 362 height 106
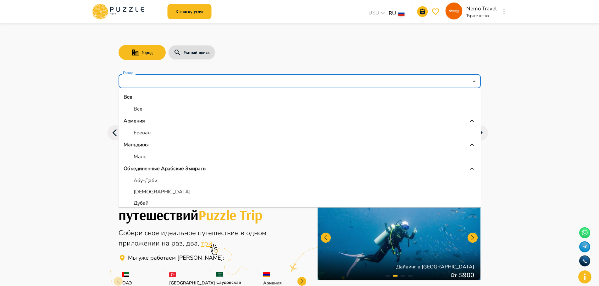
click at [156, 85] on input "Город" at bounding box center [295, 81] width 347 height 12
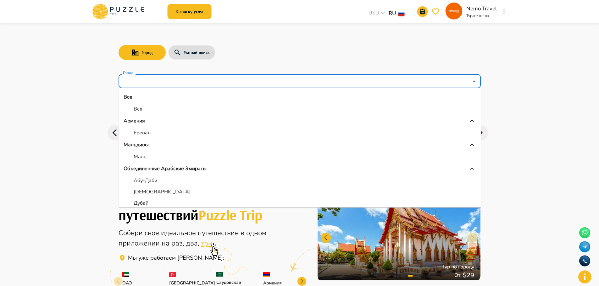
click at [157, 198] on li "Дубай" at bounding box center [300, 203] width 362 height 11
type input "*****"
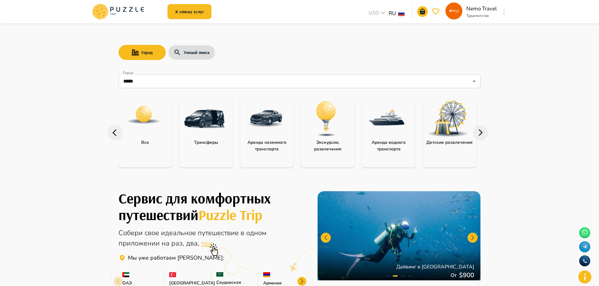
click at [485, 134] on icon at bounding box center [480, 132] width 15 height 15
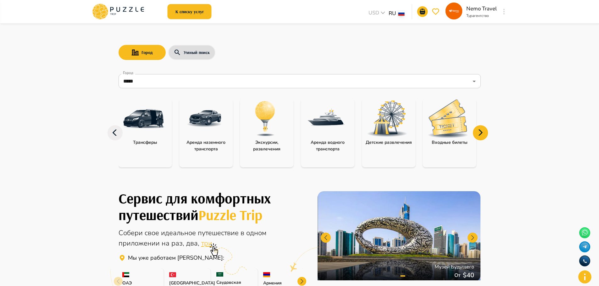
click at [455, 135] on img "category-entry_tickets" at bounding box center [448, 118] width 41 height 39
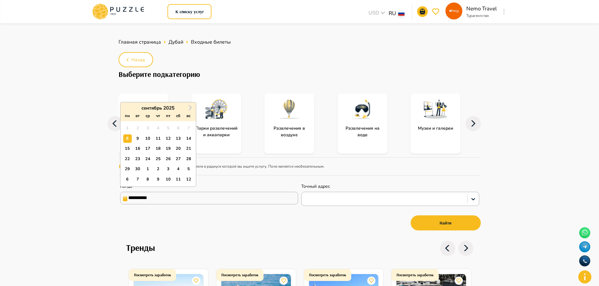
click at [164, 203] on input "**********" at bounding box center [209, 198] width 178 height 13
click at [149, 137] on div "10" at bounding box center [147, 139] width 8 height 8
type input "**********"
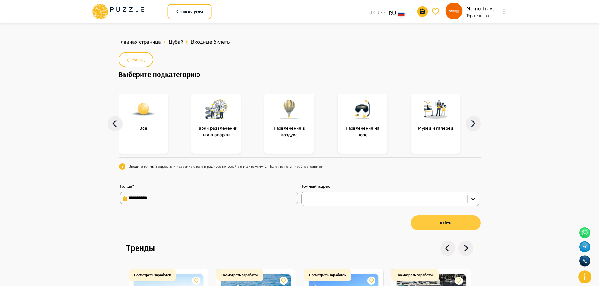
click at [468, 225] on button "Найти" at bounding box center [446, 223] width 70 height 15
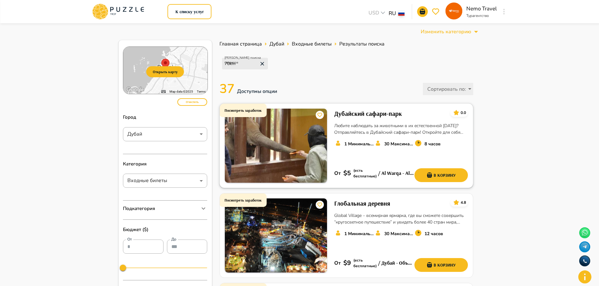
click at [250, 111] on h6 "Посмотреть заработок" at bounding box center [243, 111] width 37 height 6
click at [256, 198] on h6 "Посмотреть заработок" at bounding box center [243, 200] width 37 height 6
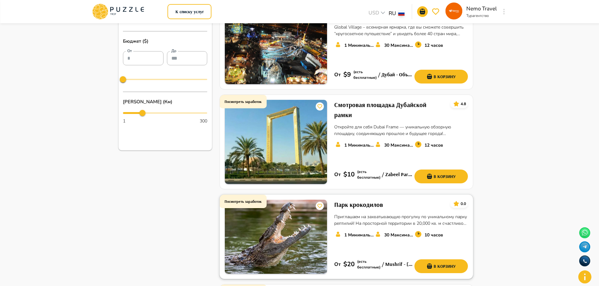
click at [236, 195] on div "Посмотреть заработок" at bounding box center [242, 202] width 47 height 14
click at [242, 98] on div "Посмотреть заработок" at bounding box center [242, 102] width 47 height 14
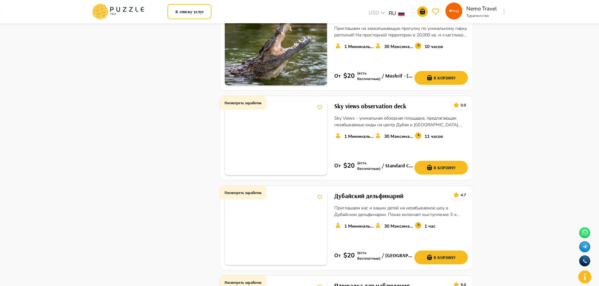
scroll to position [472, 0]
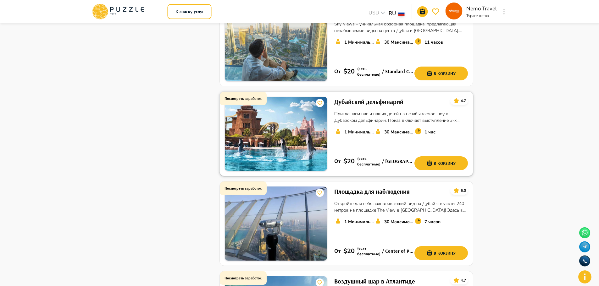
click at [248, 96] on h6 "Посмотреть заработок" at bounding box center [243, 99] width 37 height 6
click at [372, 97] on h6 "Дубайский дельфинарий" at bounding box center [368, 102] width 69 height 10
click at [376, 97] on h6 "Дубайский дельфинарий" at bounding box center [368, 102] width 69 height 10
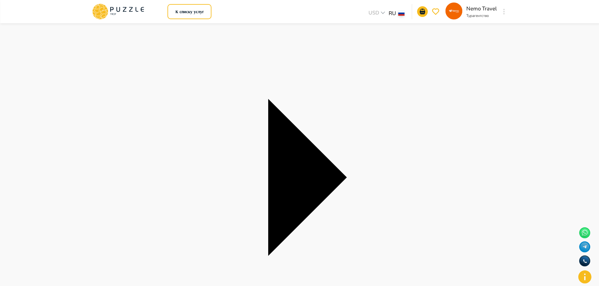
scroll to position [472, 0]
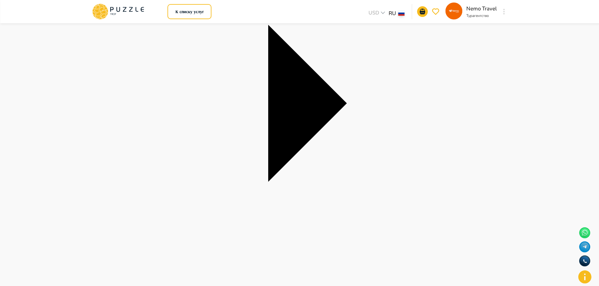
scroll to position [566, 0]
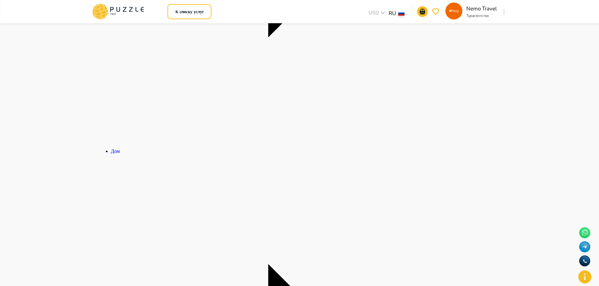
scroll to position [283, 0]
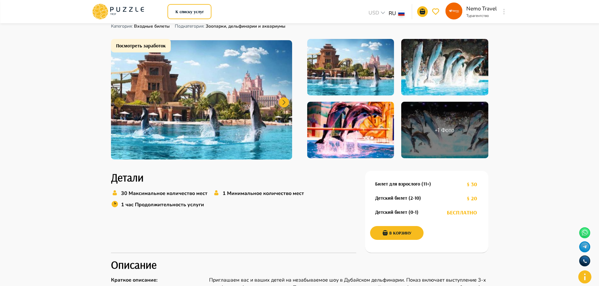
scroll to position [189, 0]
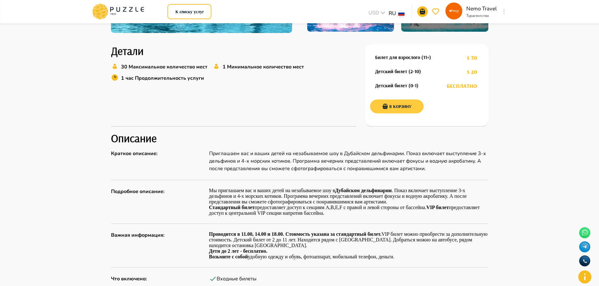
click at [405, 106] on button "В корзину" at bounding box center [396, 107] width 53 height 14
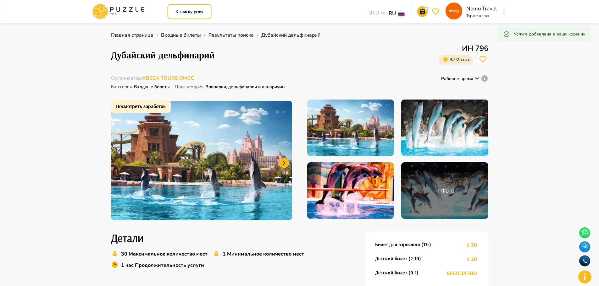
scroll to position [0, 0]
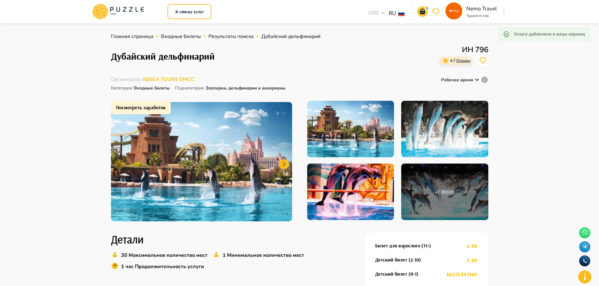
click at [424, 12] on icon "go-to-basket-submit-button" at bounding box center [423, 12] width 8 height 8
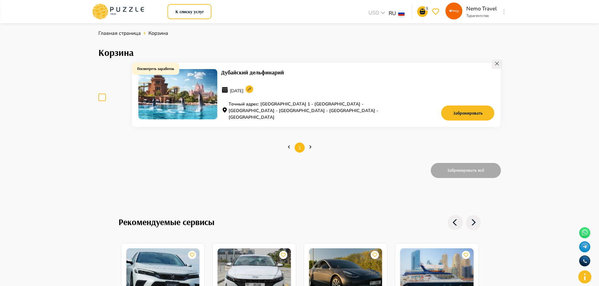
click at [160, 70] on h1 "Посмотреть заработок" at bounding box center [155, 69] width 37 height 4
